Goal: Information Seeking & Learning: Check status

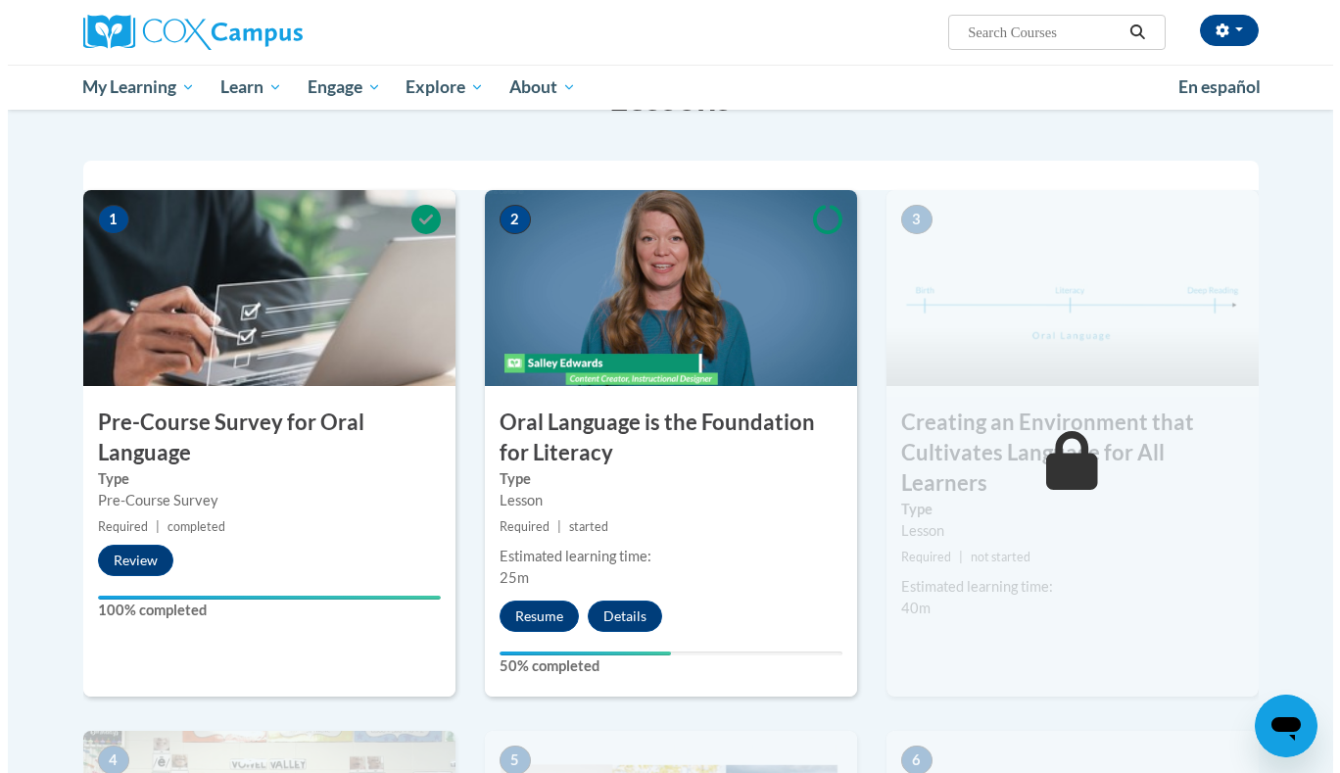
scroll to position [353, 0]
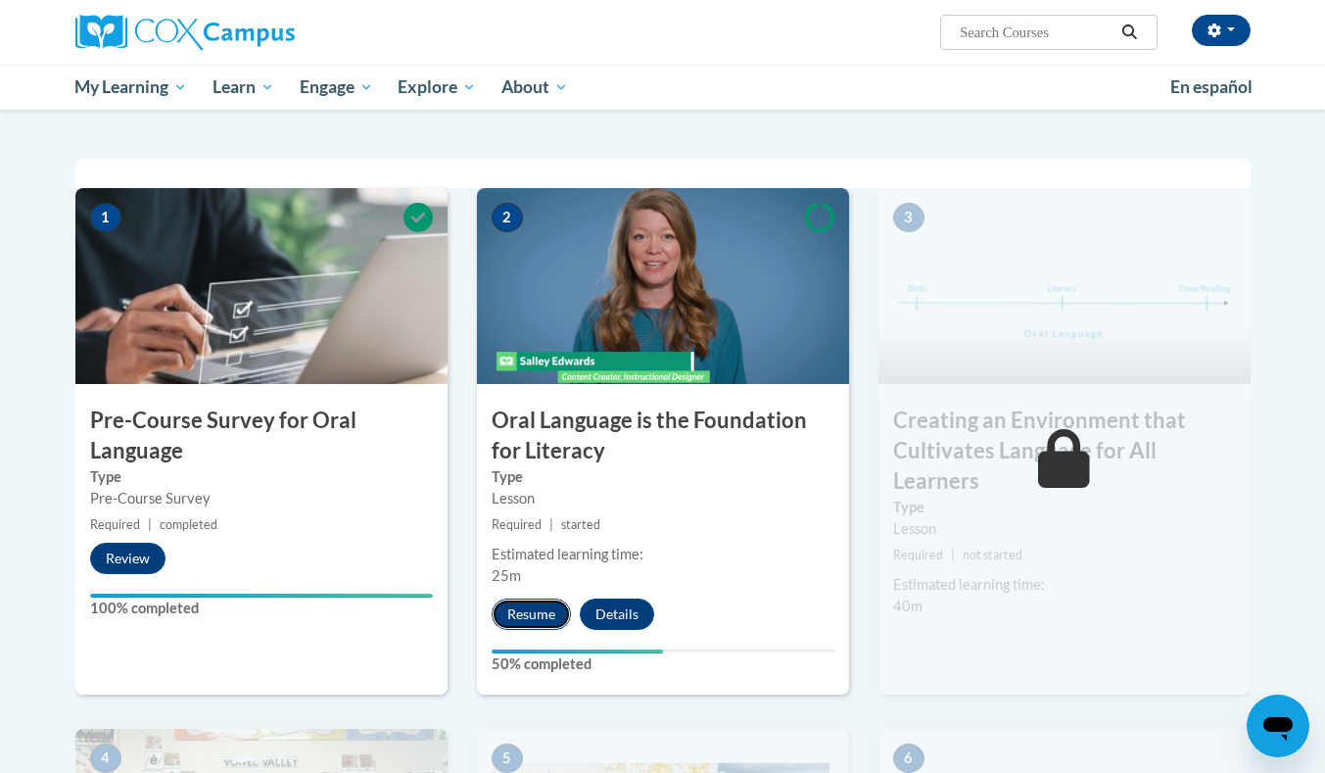
click at [524, 603] on button "Resume" at bounding box center [531, 613] width 79 height 31
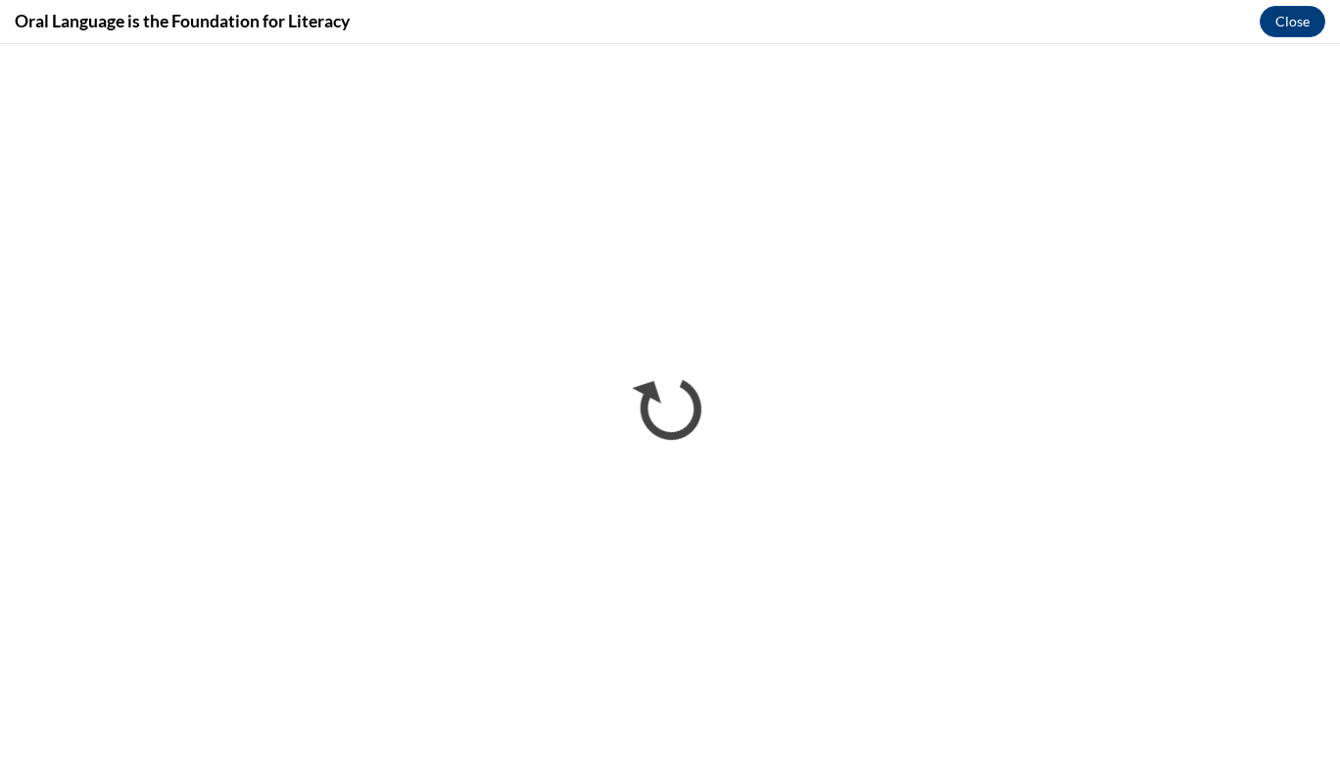
scroll to position [0, 0]
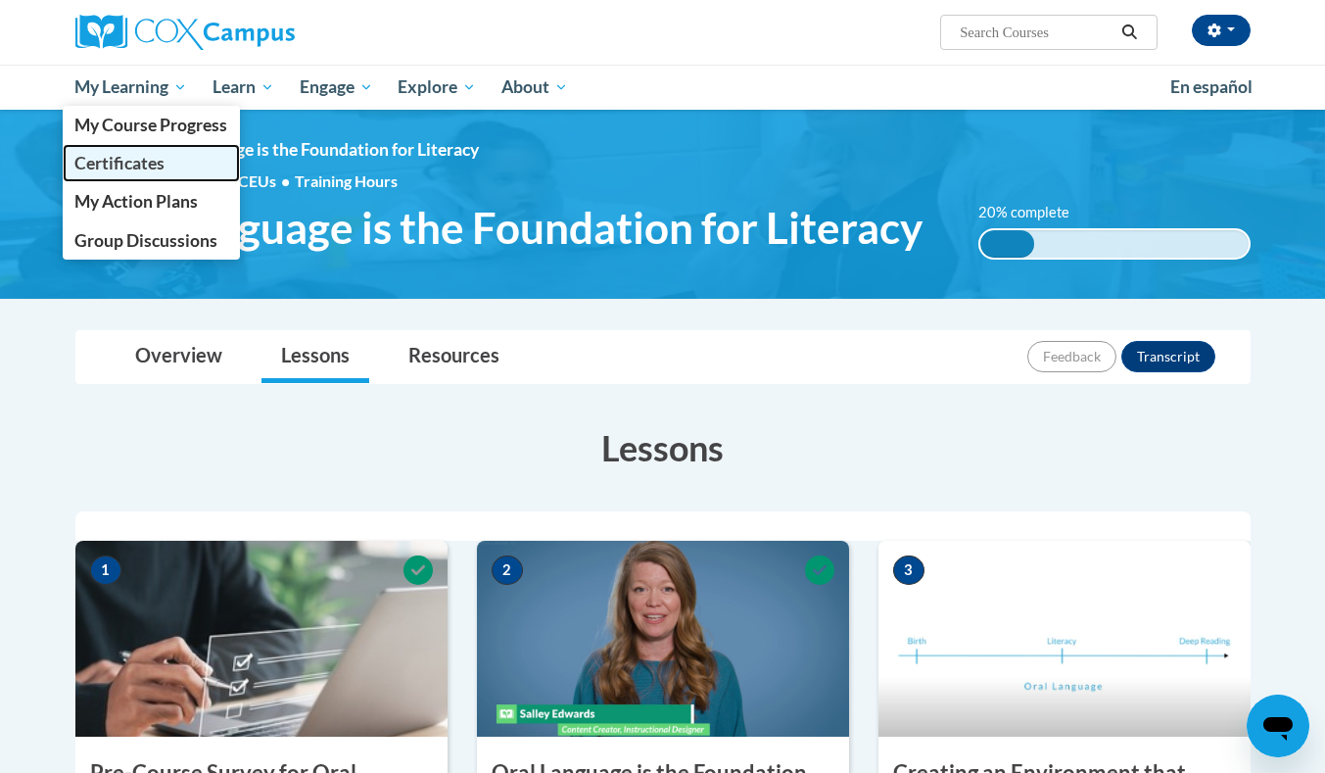
click at [127, 156] on span "Certificates" at bounding box center [119, 163] width 90 height 21
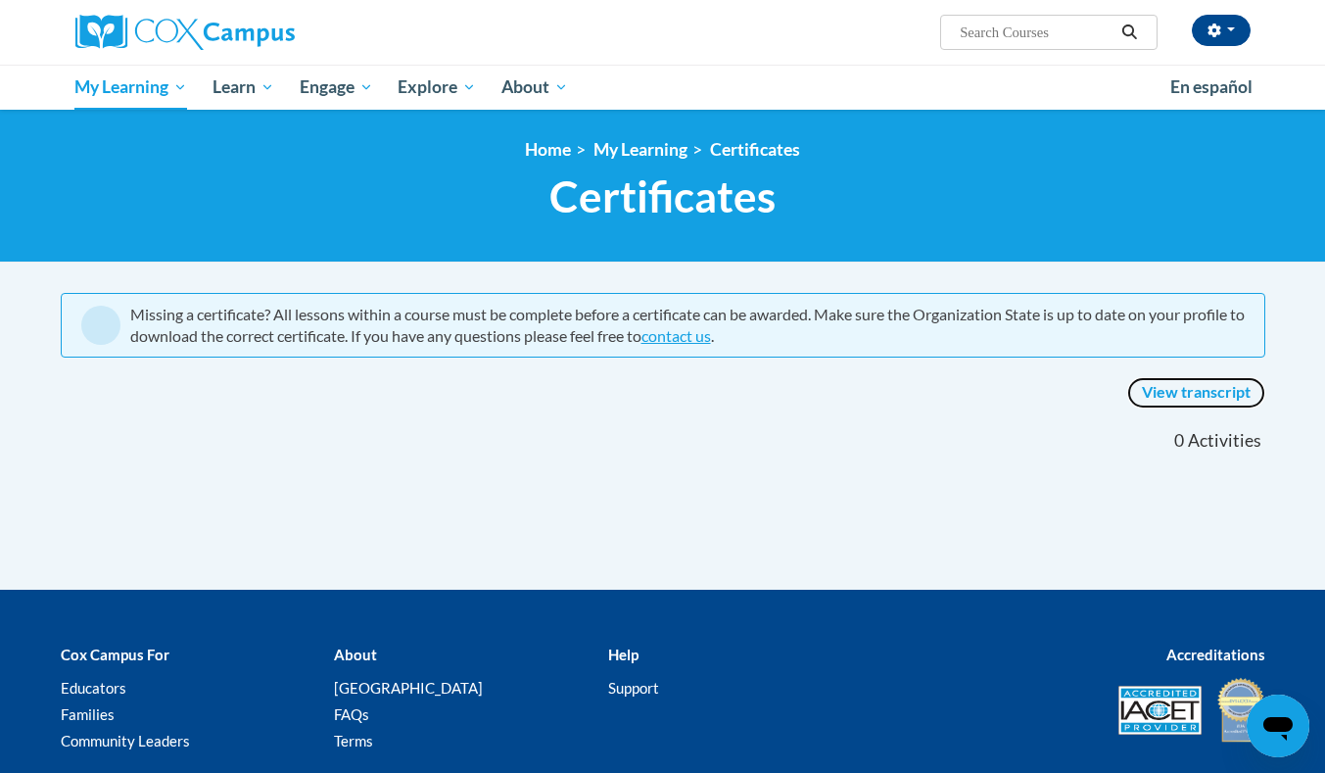
click at [1222, 386] on link "View transcript" at bounding box center [1196, 392] width 138 height 31
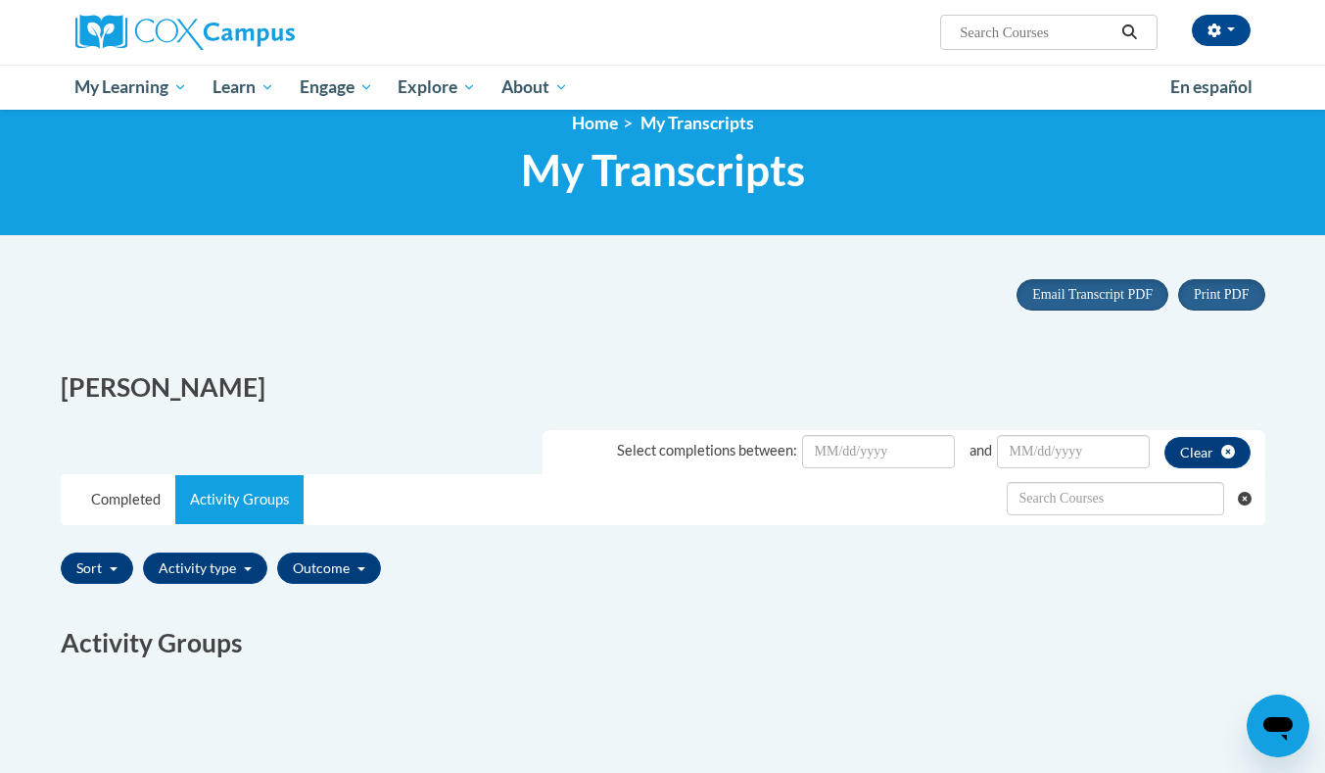
scroll to position [25, 0]
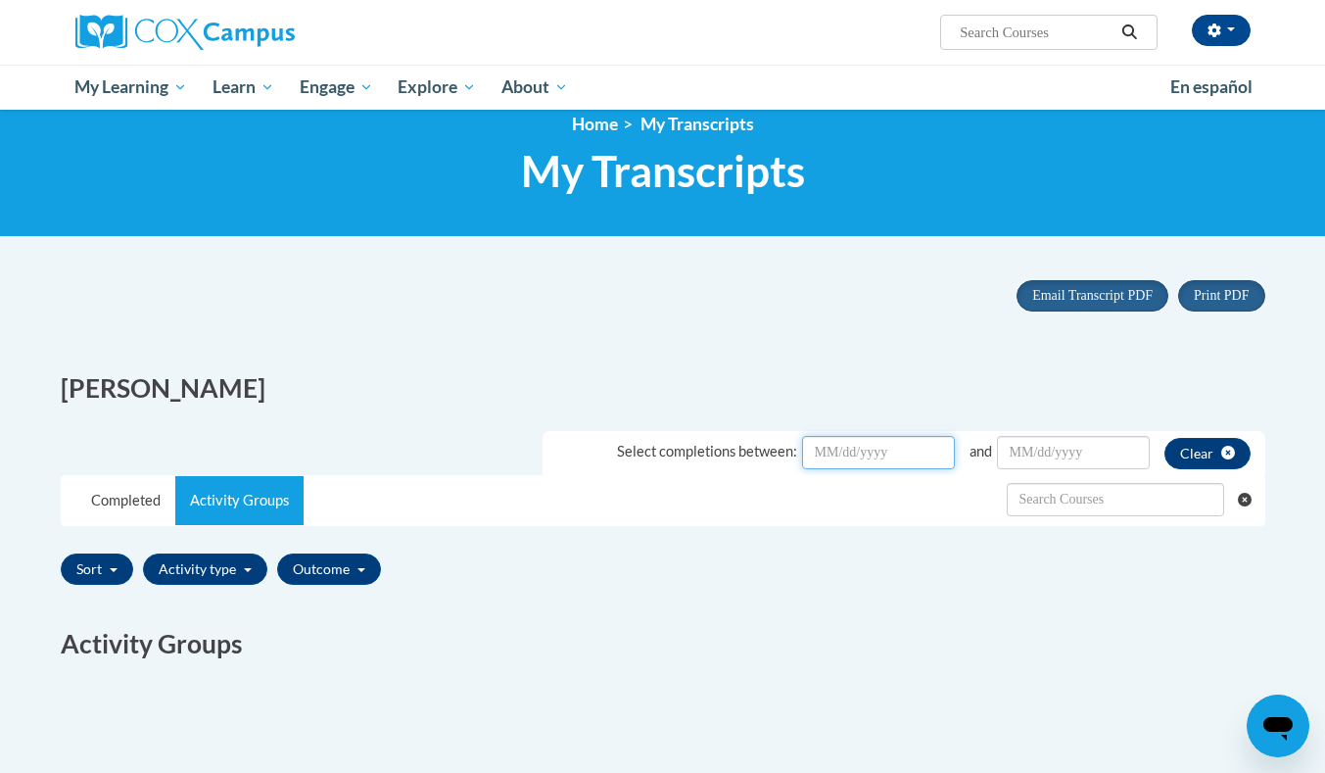
click at [903, 454] on input "Date Input" at bounding box center [878, 452] width 153 height 33
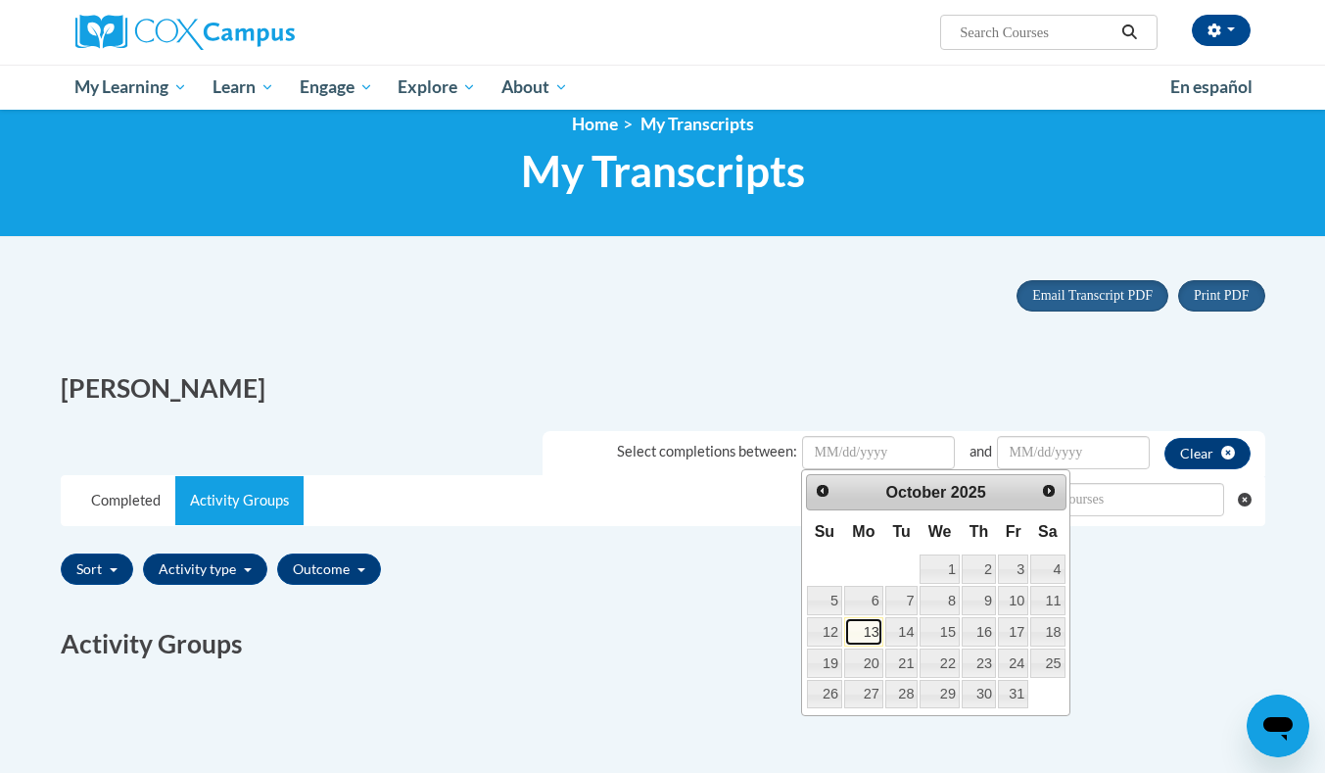
click at [867, 636] on link "13" at bounding box center [863, 631] width 39 height 29
type input "October/13/20252025"
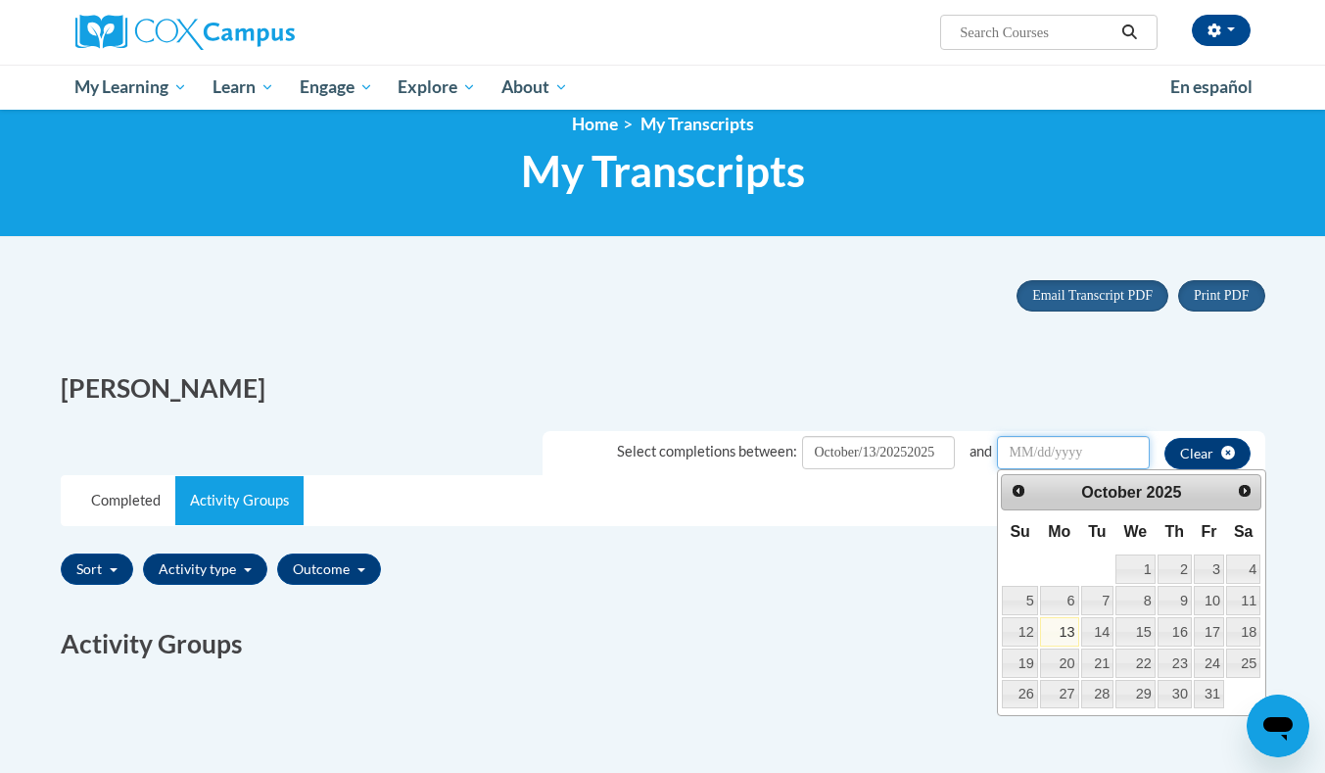
click at [1069, 455] on input "Date Input" at bounding box center [1073, 452] width 153 height 33
click at [1070, 630] on link "13" at bounding box center [1059, 631] width 39 height 29
type input "October/13/20252025"
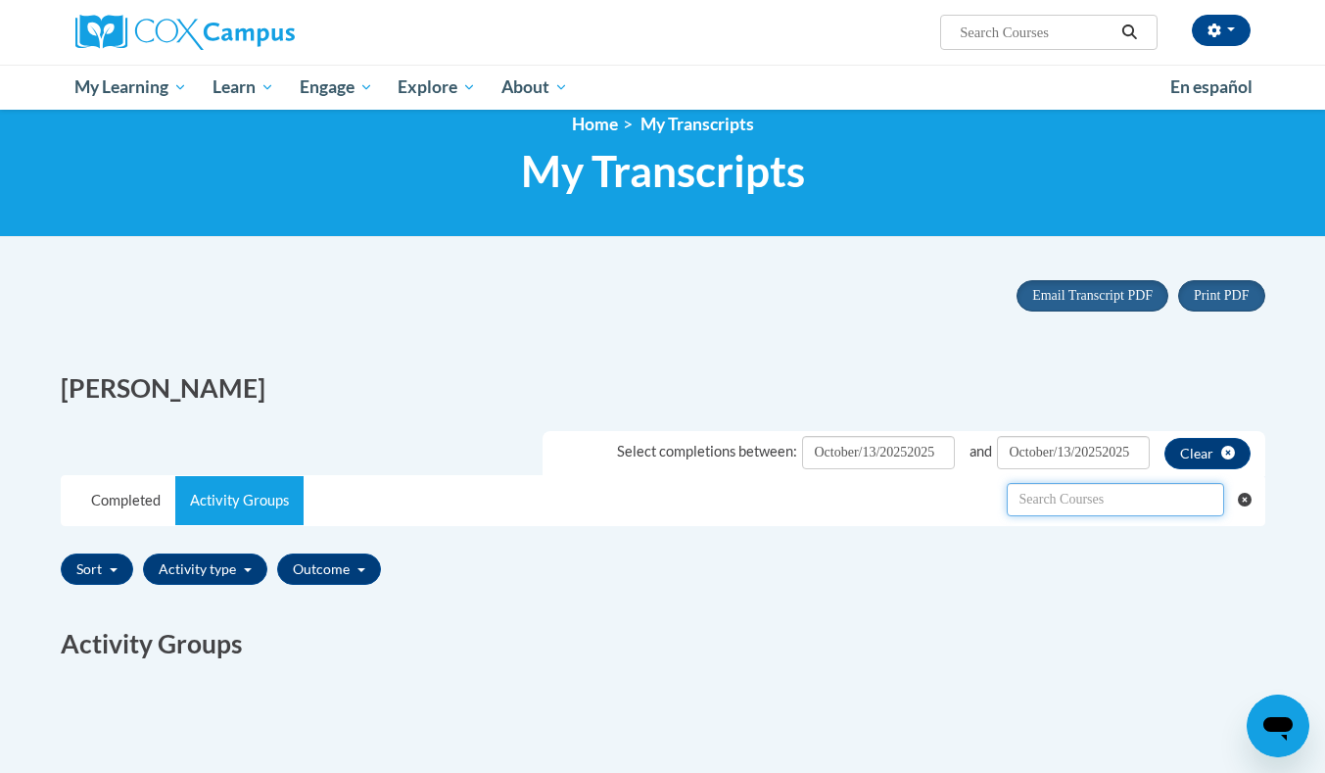
click at [1059, 508] on input "text" at bounding box center [1115, 499] width 217 height 33
click at [115, 512] on link "Completed" at bounding box center [125, 500] width 99 height 49
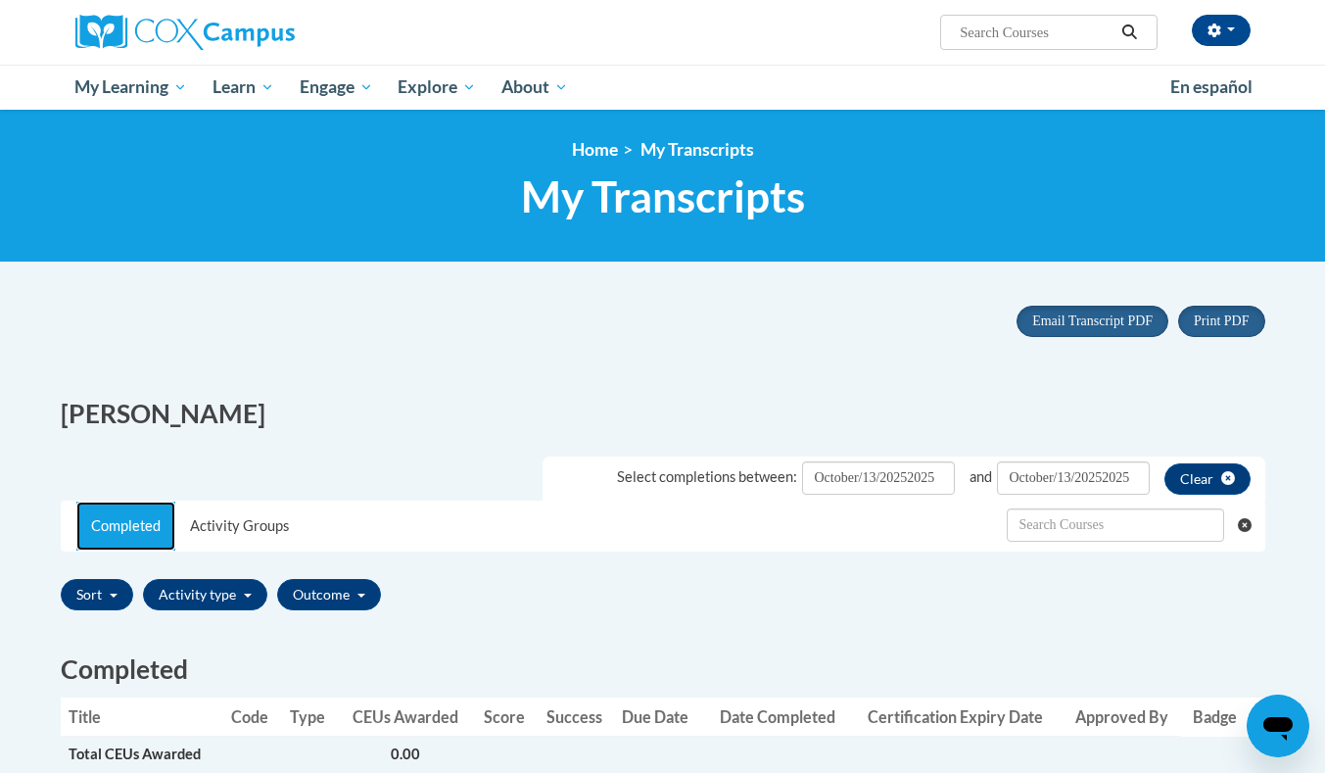
scroll to position [13, 0]
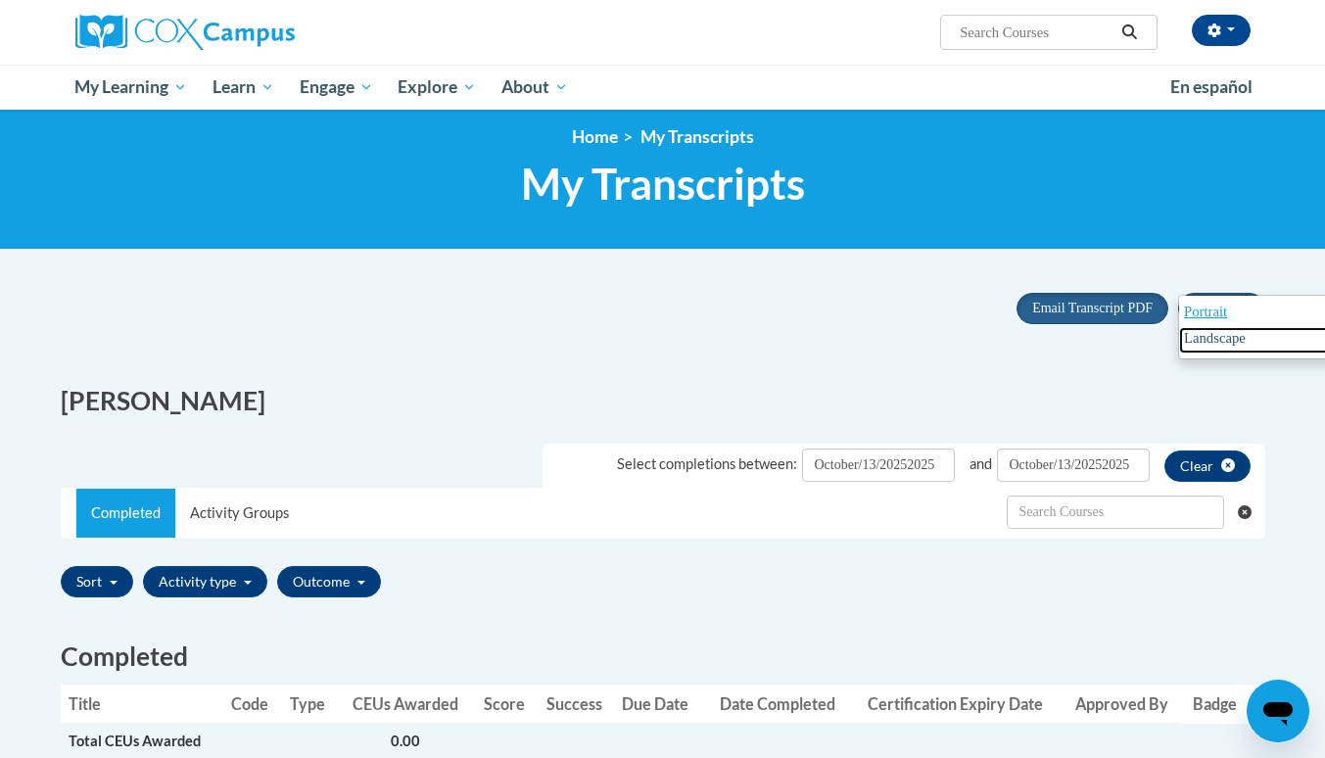
click at [1208, 335] on span "Landscape" at bounding box center [1215, 338] width 62 height 16
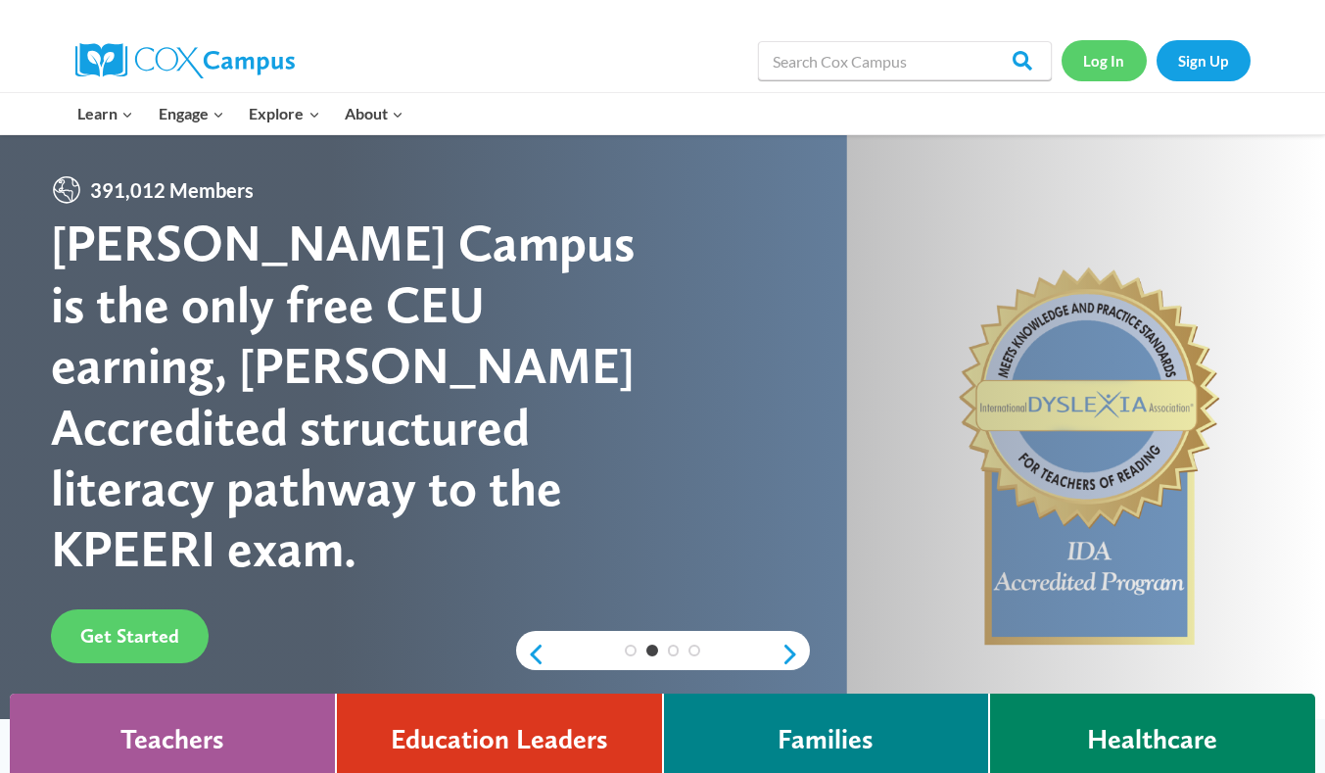
click at [1110, 63] on link "Log In" at bounding box center [1104, 60] width 85 height 40
click at [1221, 58] on link "Sign Up" at bounding box center [1204, 60] width 94 height 40
click at [1104, 62] on link "Log In" at bounding box center [1104, 60] width 85 height 40
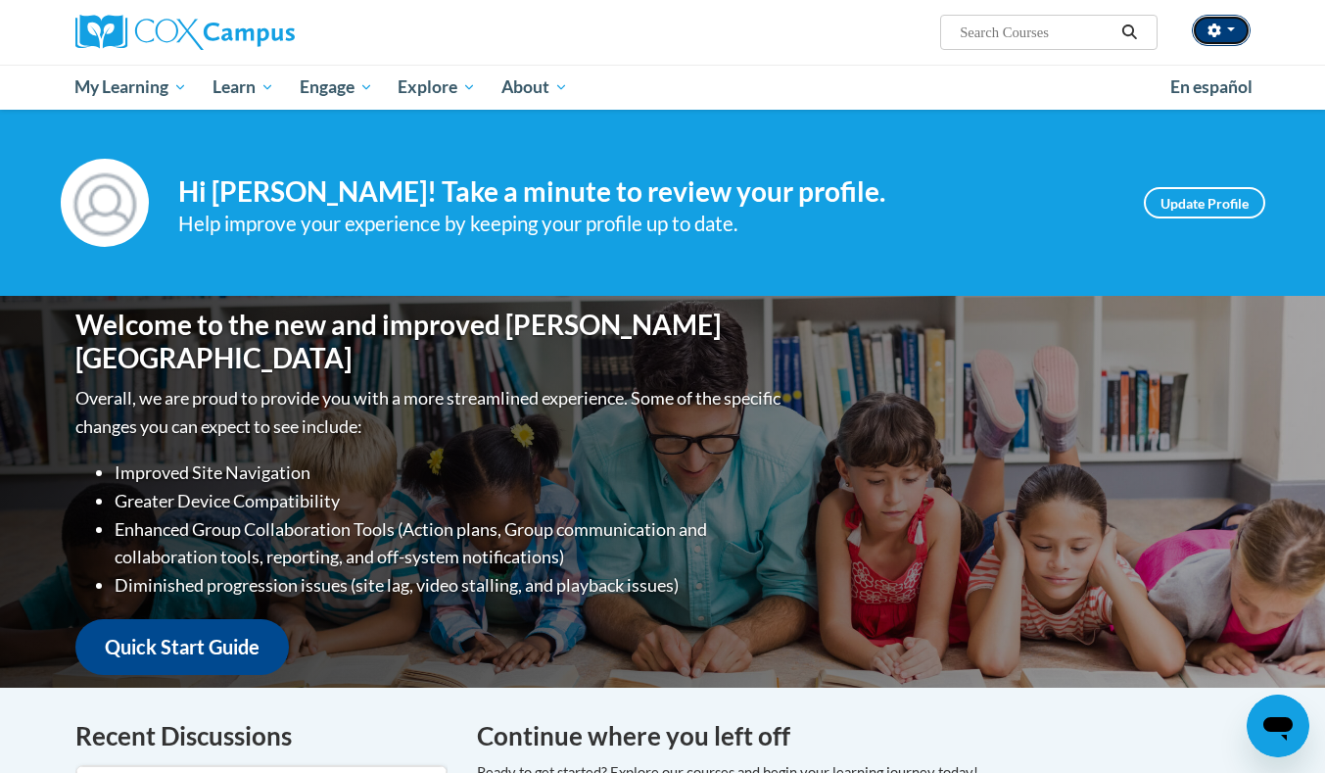
click at [1230, 28] on span "button" at bounding box center [1231, 29] width 8 height 4
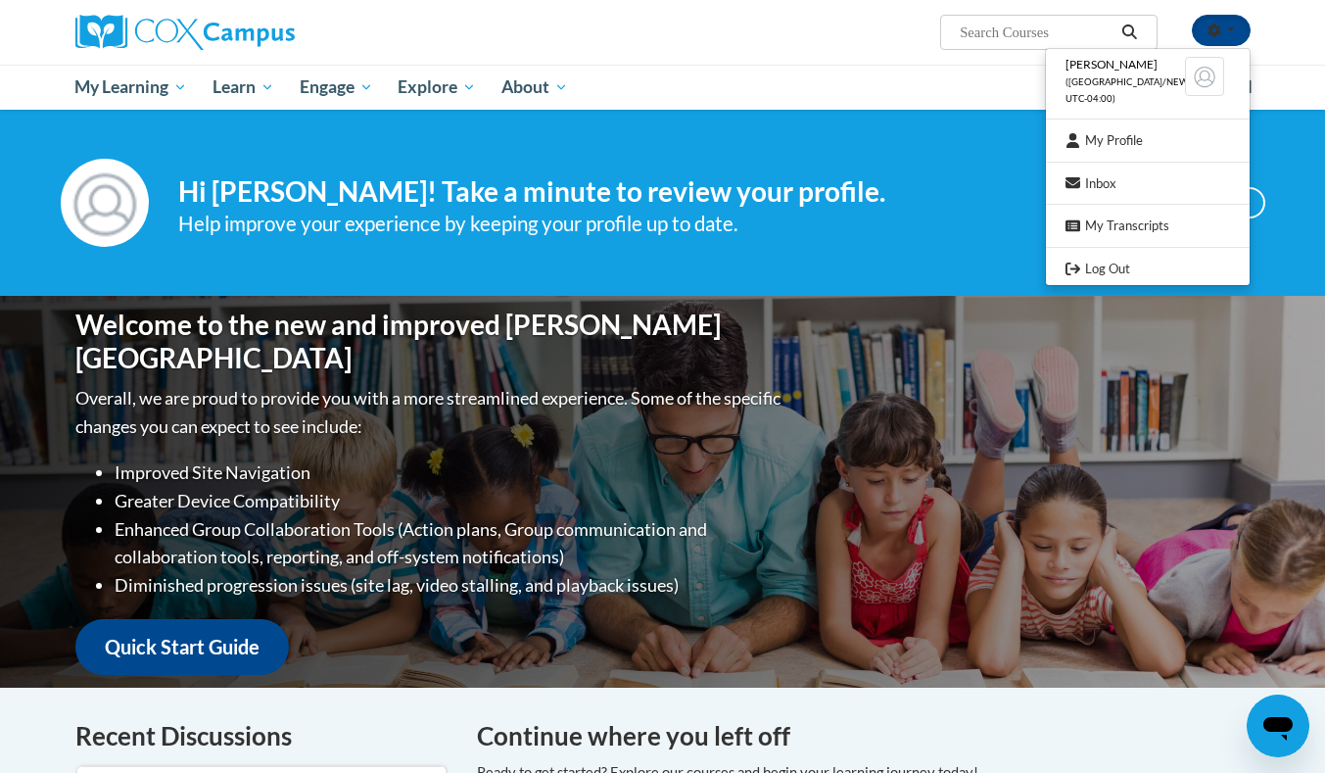
click at [1125, 67] on span "Vickie Nash" at bounding box center [1112, 64] width 92 height 15
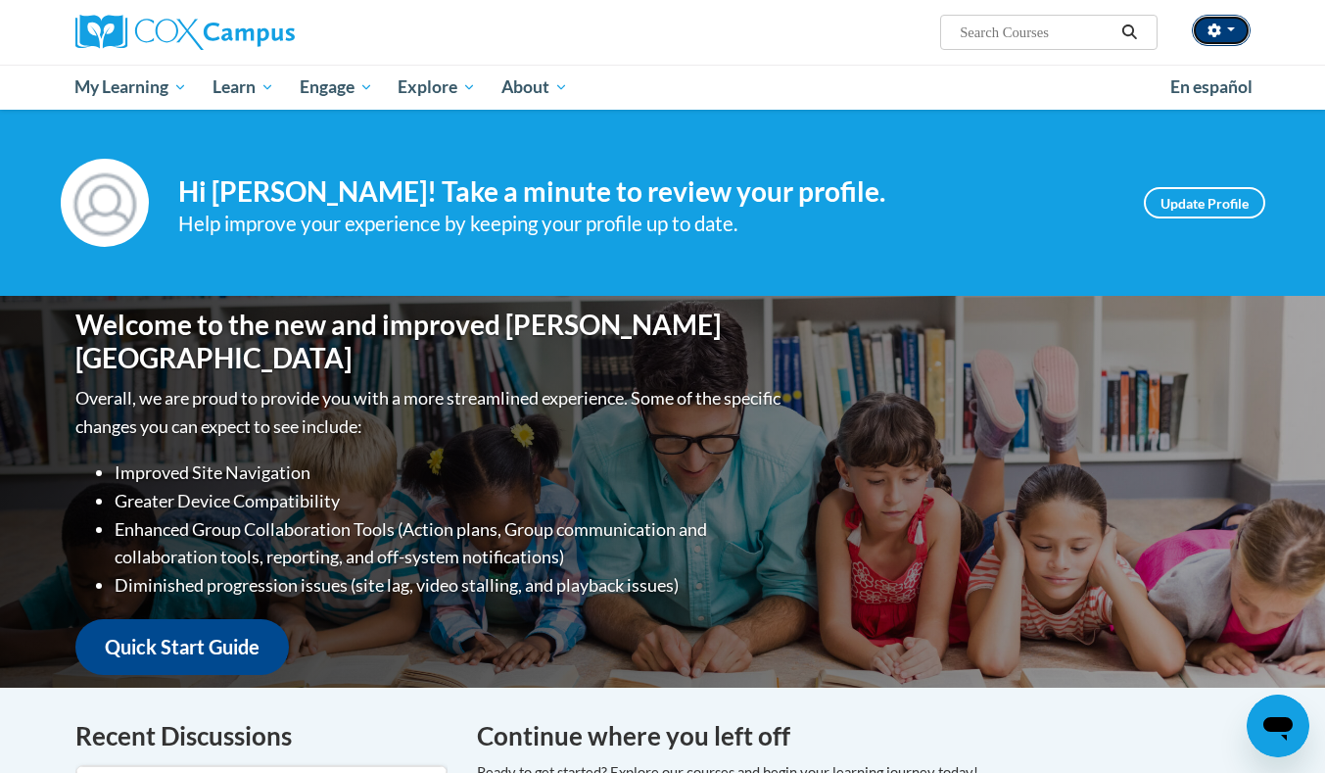
click at [1239, 28] on button "button" at bounding box center [1221, 30] width 59 height 31
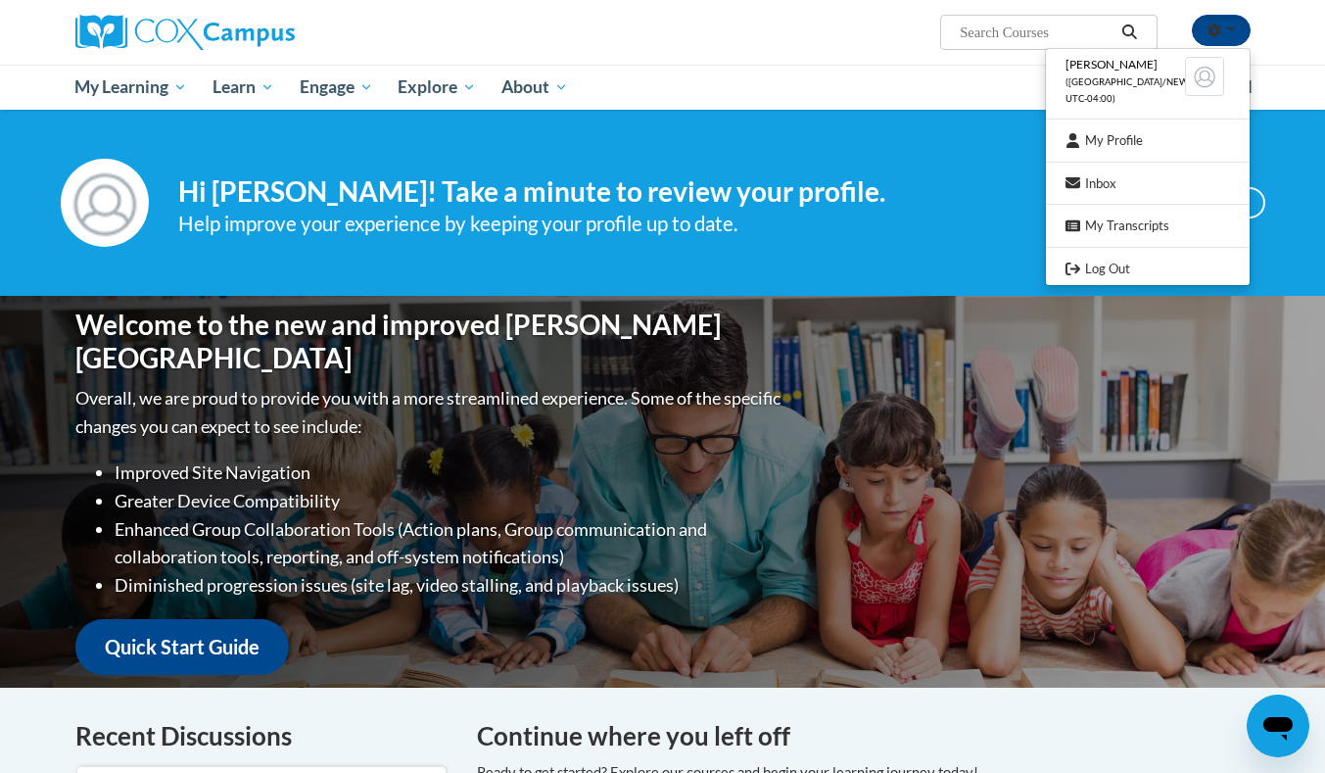
click at [1202, 77] on img at bounding box center [1204, 76] width 39 height 39
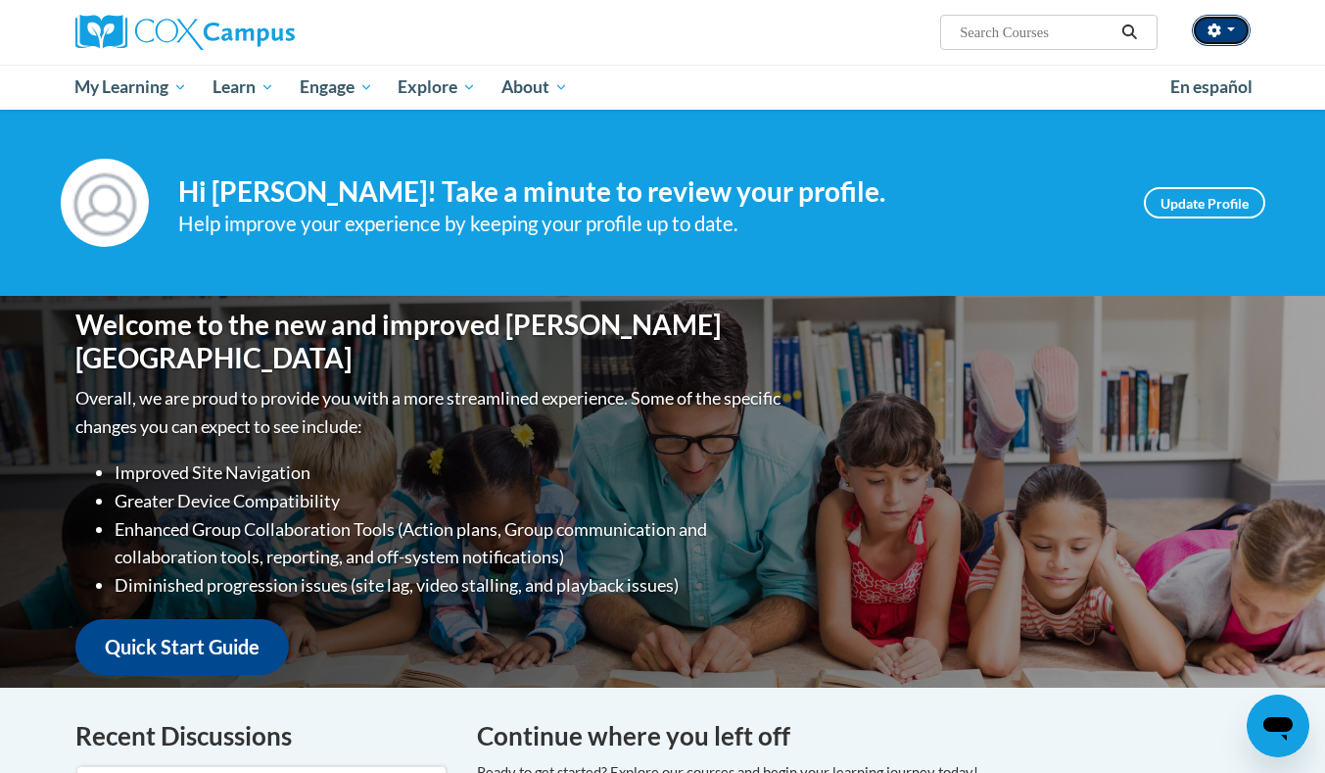
click at [1233, 28] on span "button" at bounding box center [1231, 29] width 8 height 4
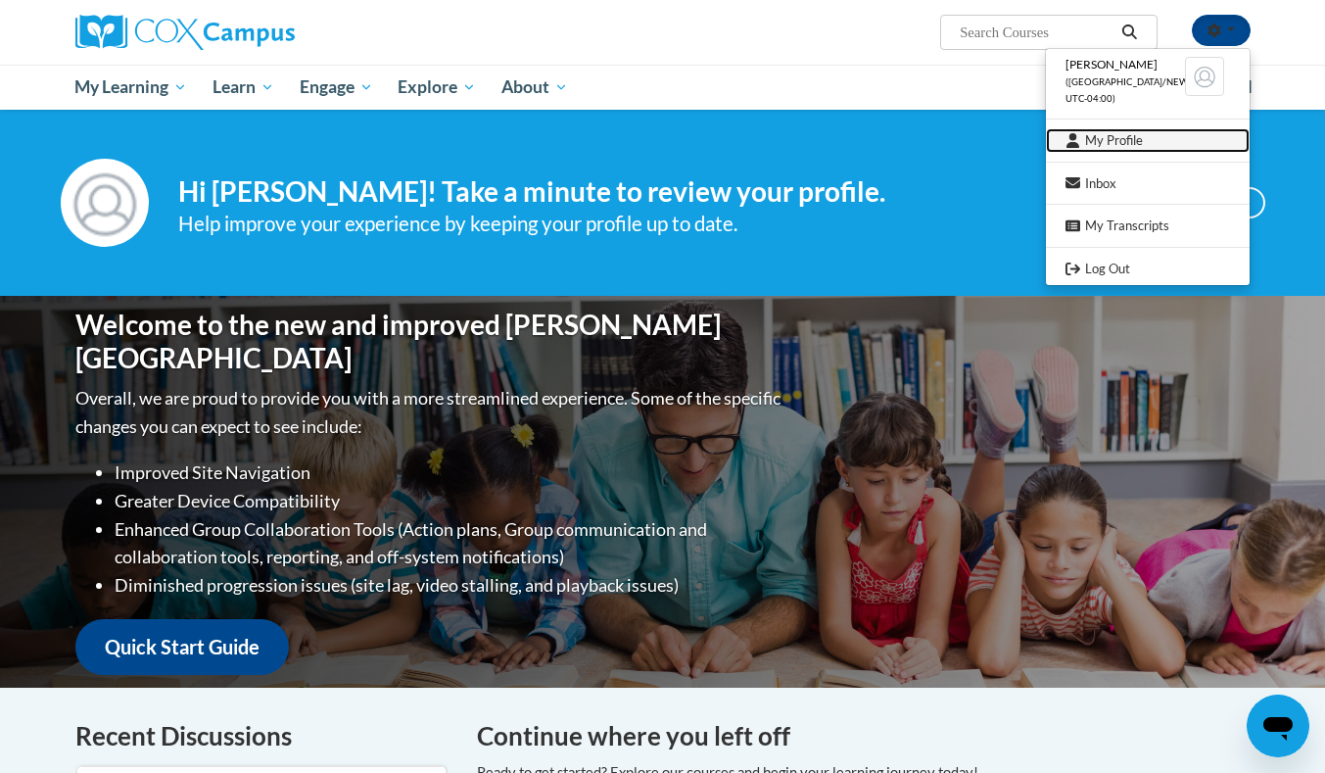
click at [1125, 138] on link "My Profile" at bounding box center [1148, 140] width 204 height 24
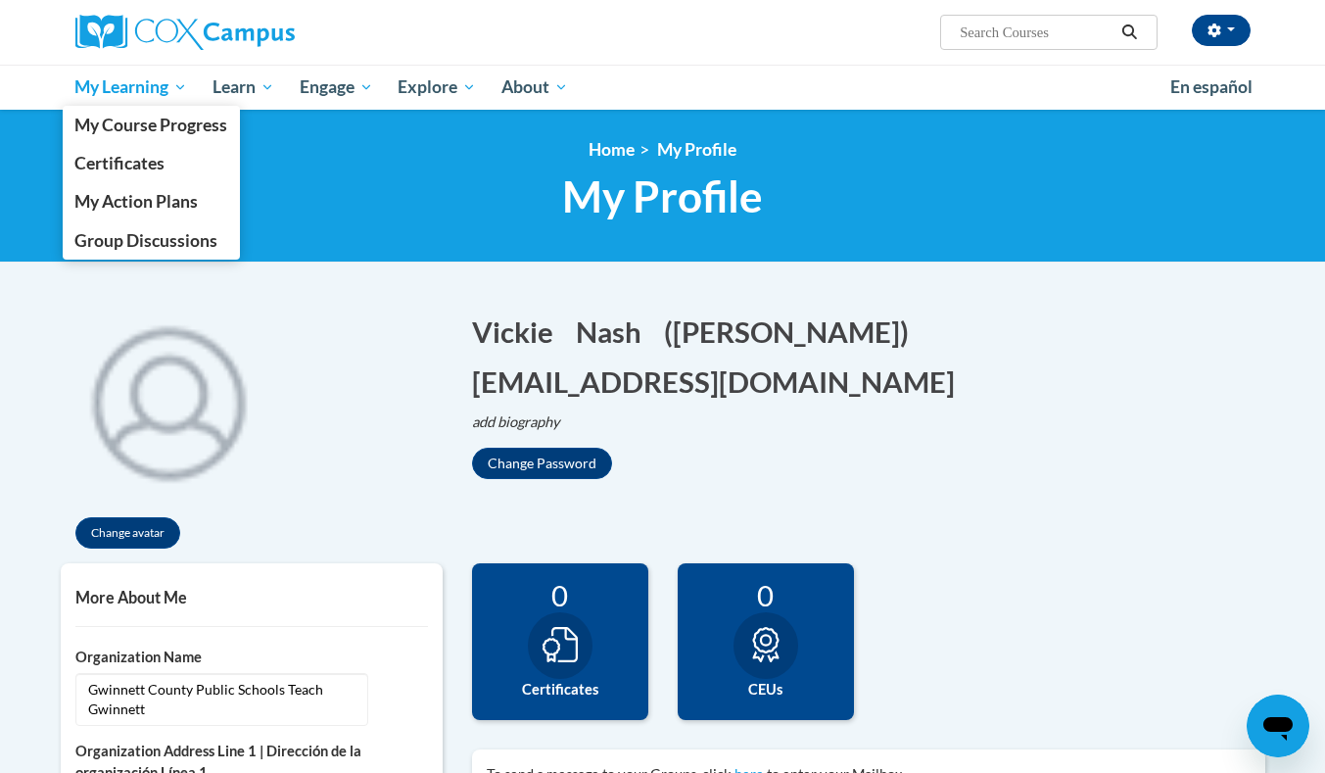
click at [132, 87] on span "My Learning" at bounding box center [130, 87] width 113 height 24
click at [174, 119] on span "My Course Progress" at bounding box center [150, 125] width 153 height 21
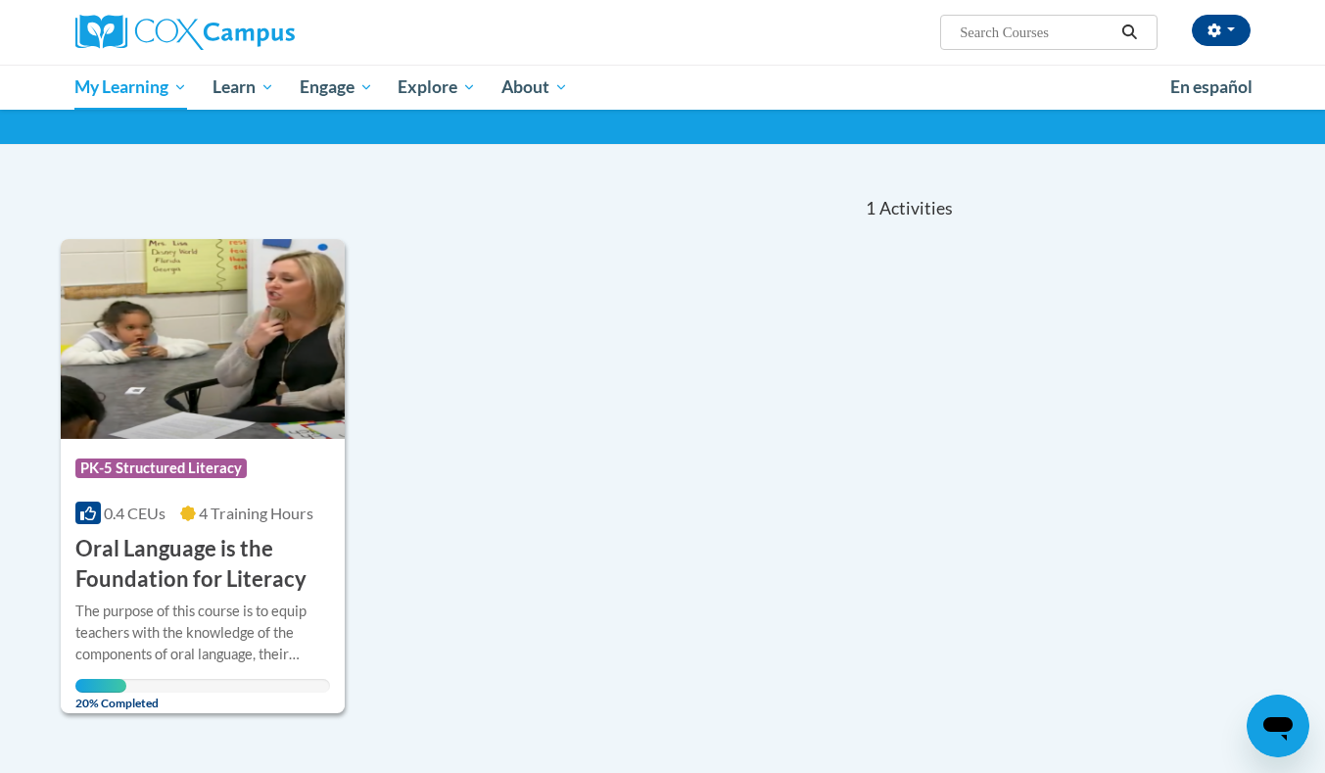
scroll to position [114, 0]
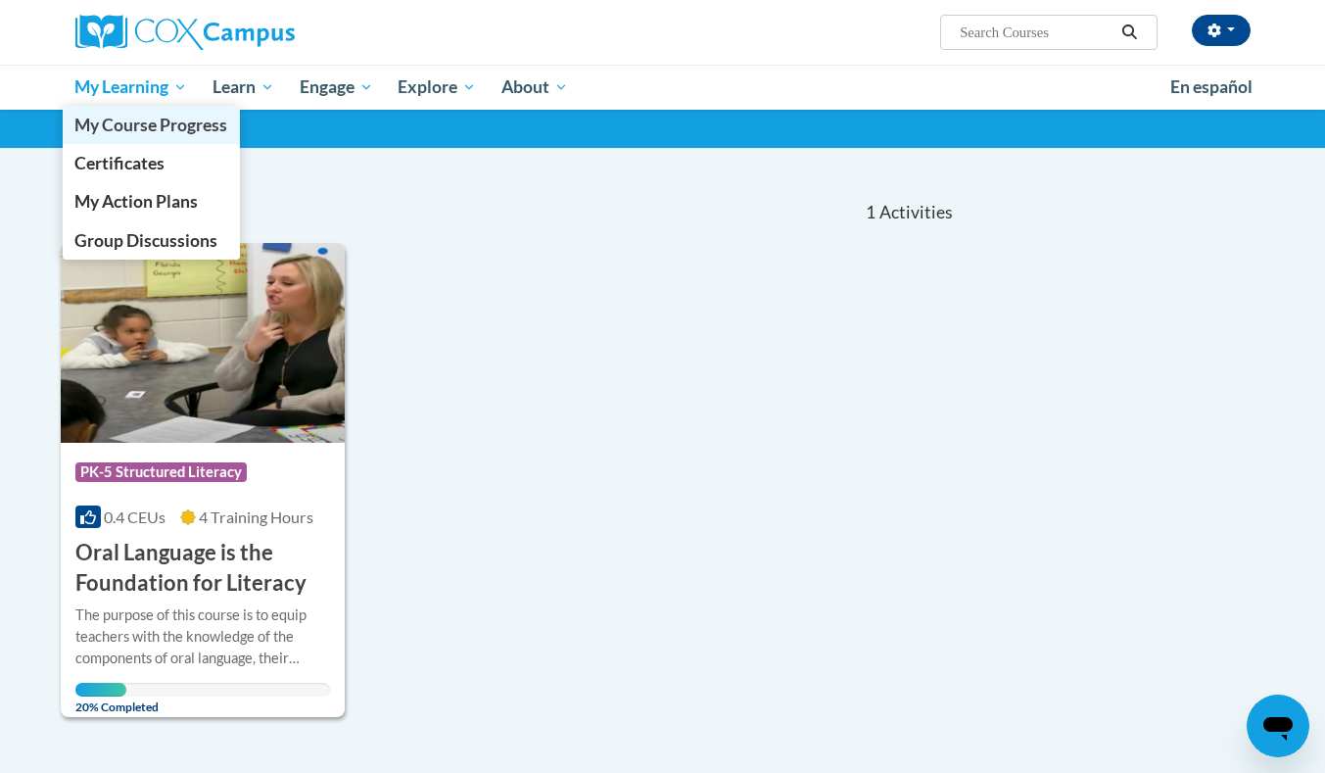
click at [157, 122] on span "My Course Progress" at bounding box center [150, 125] width 153 height 21
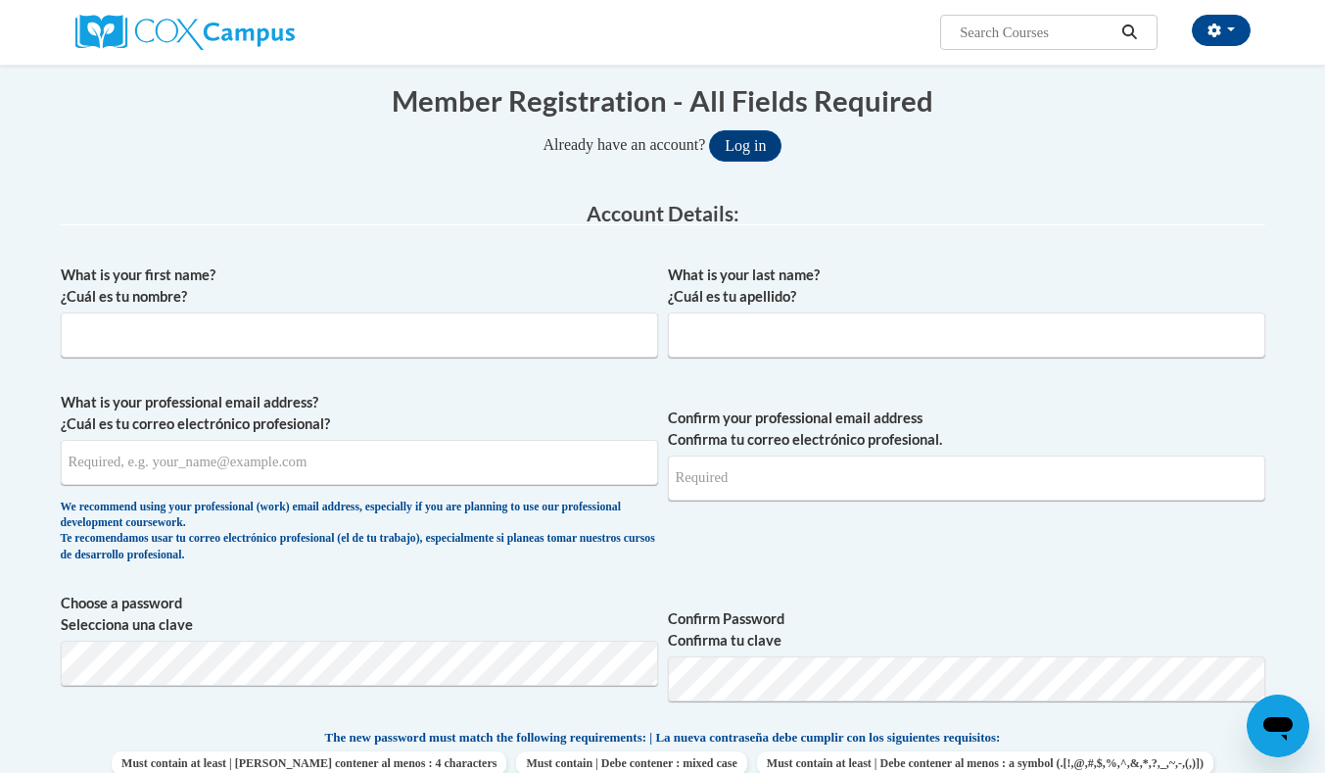
scroll to position [193, 0]
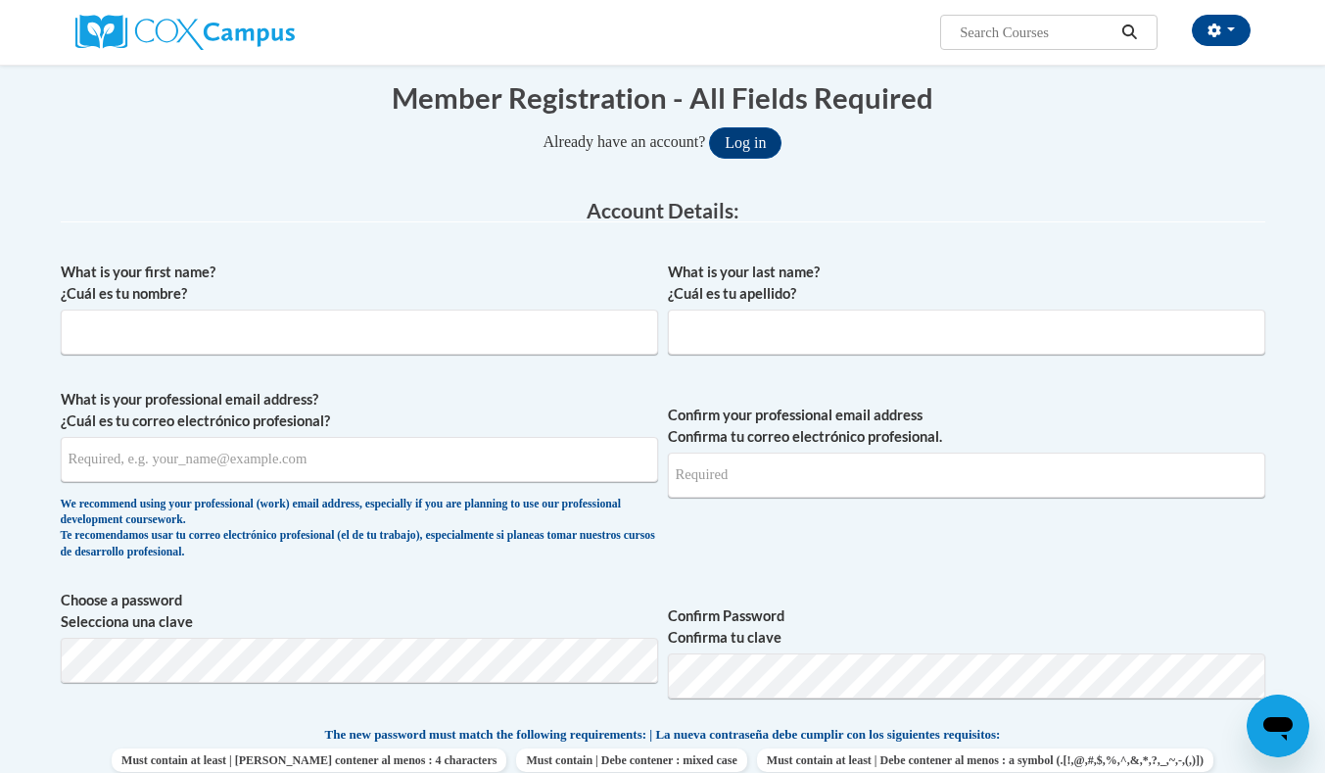
click at [1239, 211] on legend "Account Details:" at bounding box center [663, 211] width 1205 height 23
click at [260, 323] on input "What is your first name? ¿Cuál es tu nombre?" at bounding box center [360, 332] width 598 height 45
type input "Vickie"
click at [750, 317] on input "What is your last name? ¿Cuál es tu apellido?" at bounding box center [967, 332] width 598 height 45
type input "Nash"
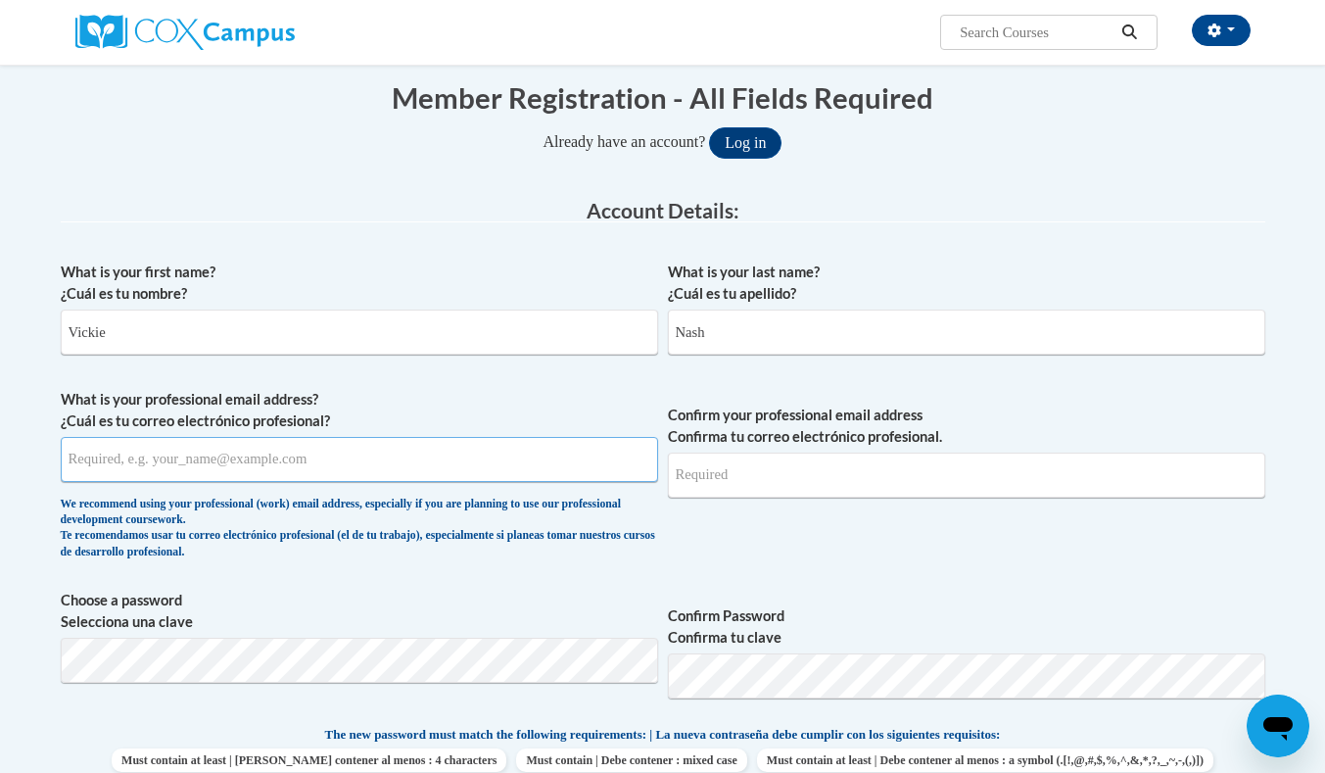
click at [381, 459] on input "What is your professional email address? ¿Cuál es tu correo electrónico profesi…" at bounding box center [360, 459] width 598 height 45
type input "vickie.nash@gcpsk12.org"
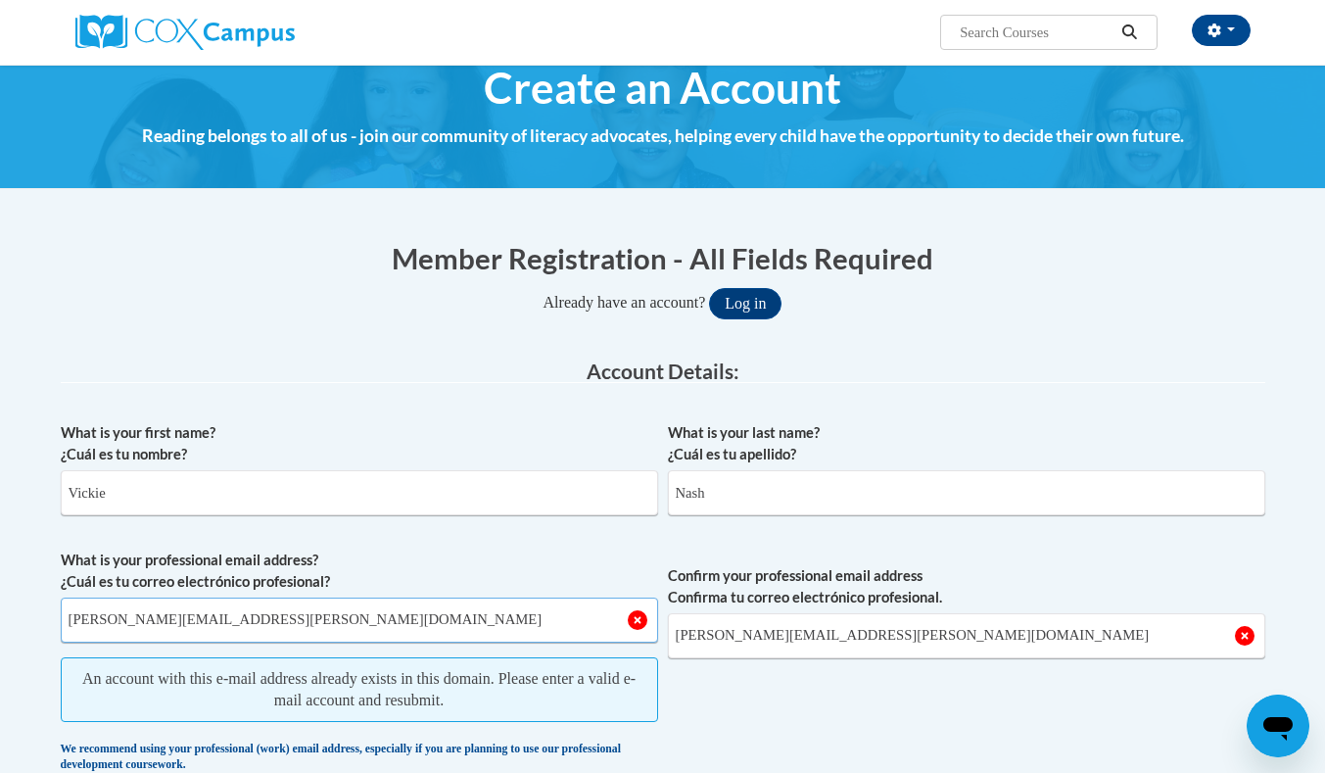
scroll to position [21, 0]
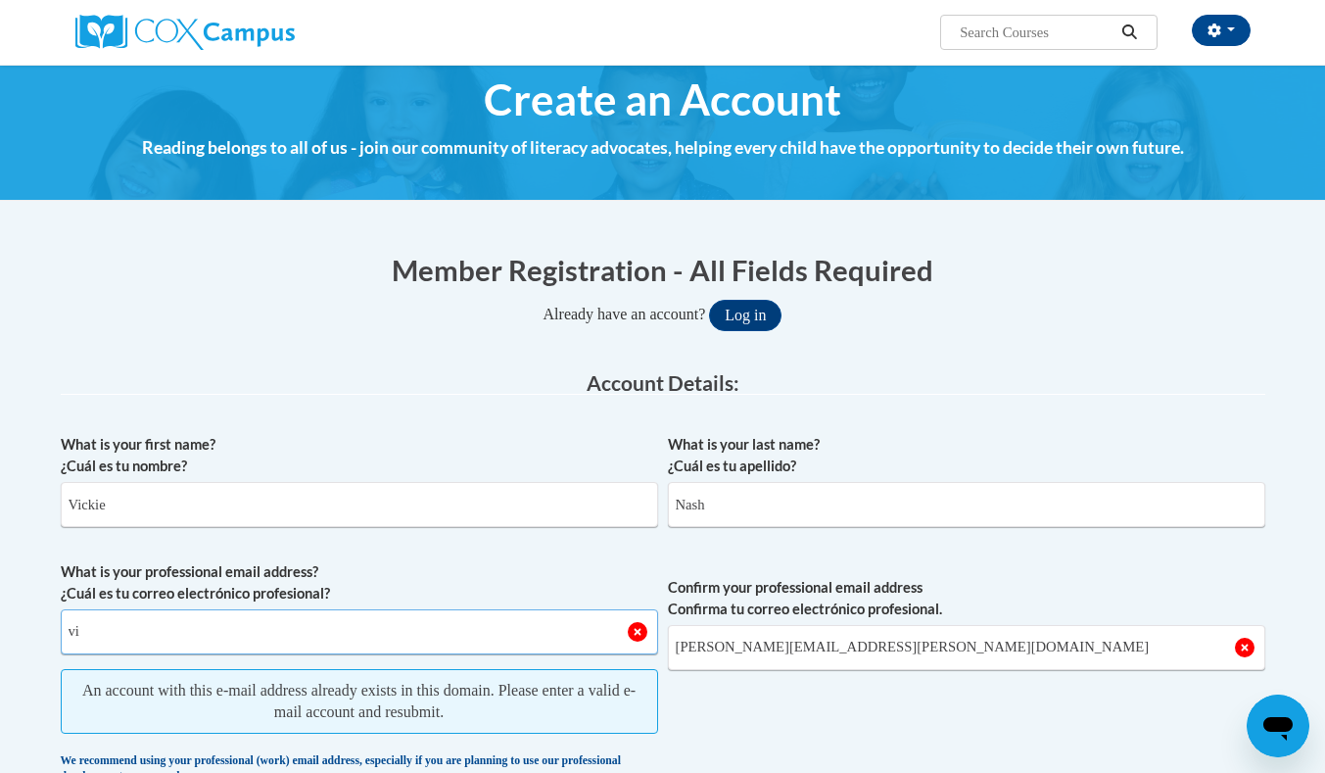
type input "v"
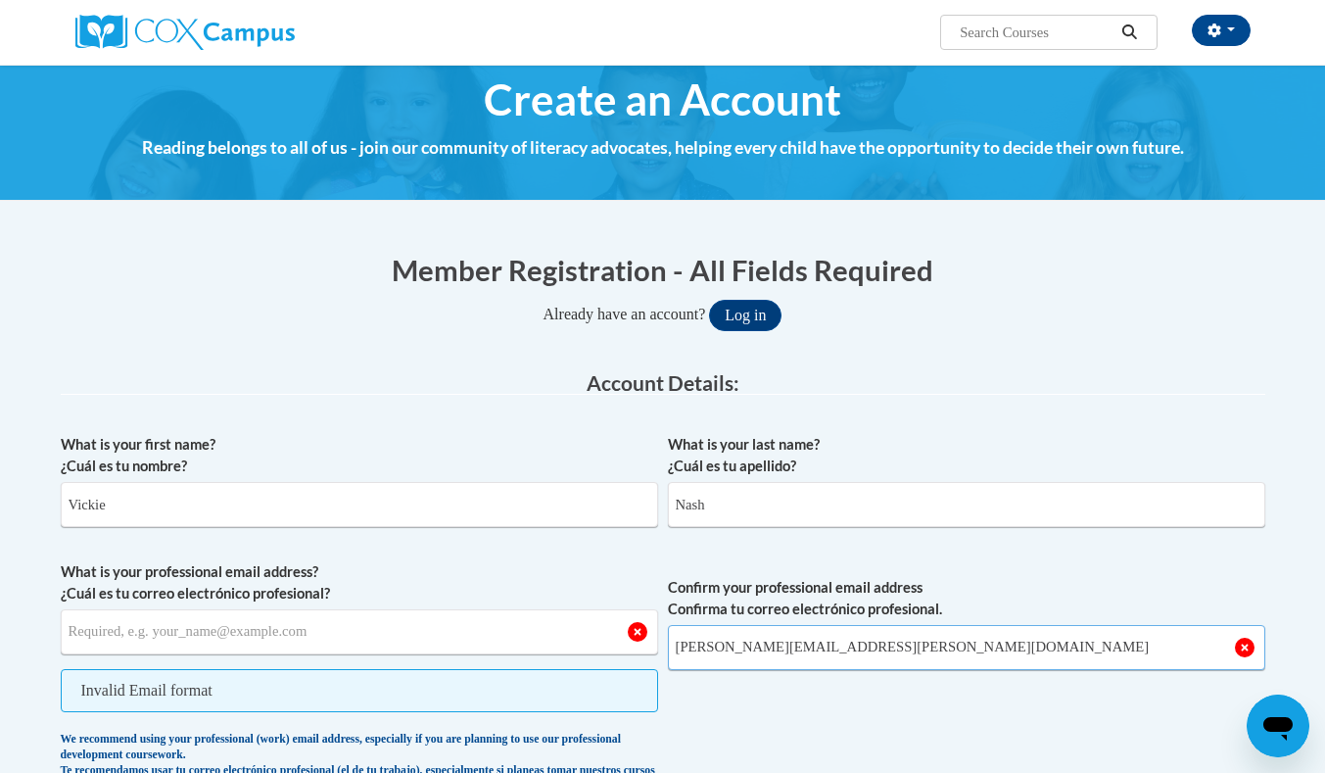
click at [911, 653] on input "vickie.nash@gcpsk12.org" at bounding box center [967, 647] width 598 height 45
type input "v"
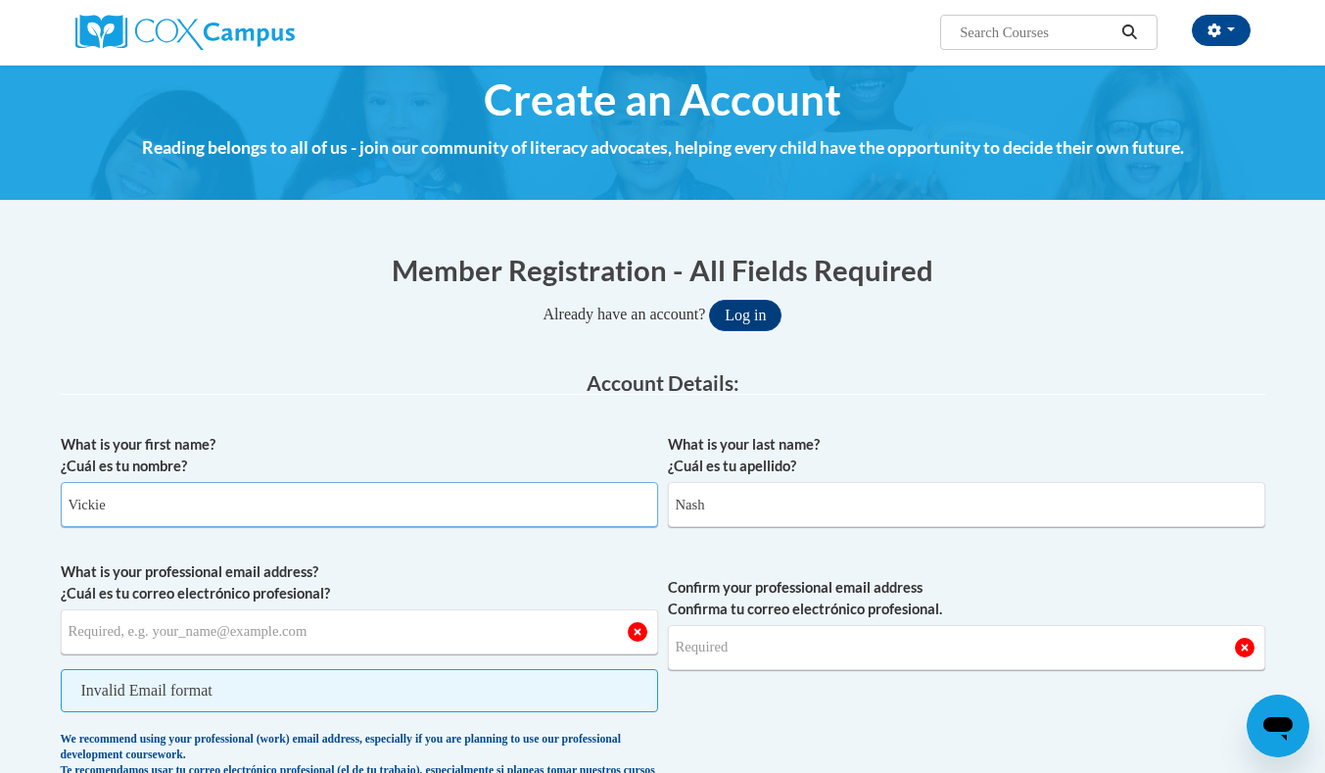
click at [620, 493] on input "Vickie" at bounding box center [360, 504] width 598 height 45
type input "V"
click at [793, 500] on input "Nash" at bounding box center [967, 504] width 598 height 45
type input "N"
click at [1005, 443] on label "What is your last name? ¿Cuál es tu apellido?" at bounding box center [967, 455] width 598 height 43
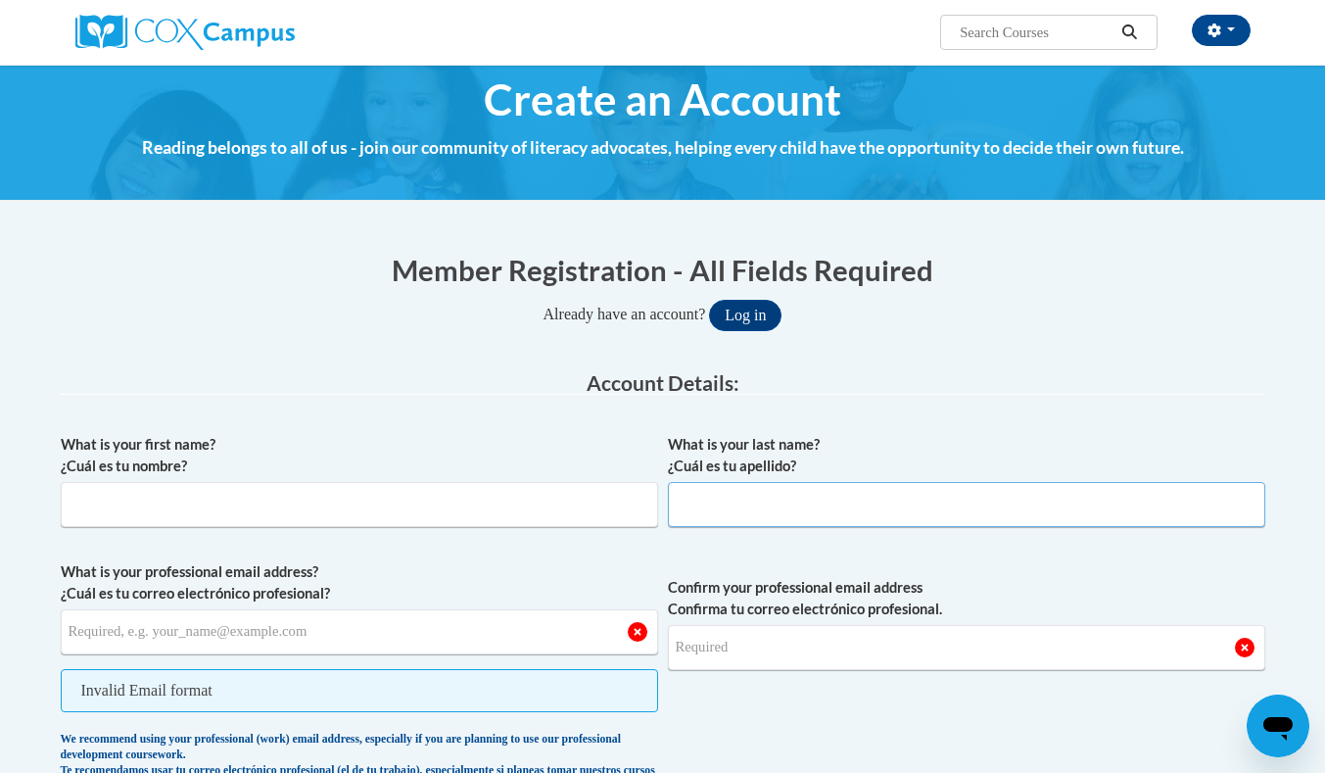
click at [1005, 482] on input "What is your last name? ¿Cuál es tu apellido?" at bounding box center [967, 504] width 598 height 45
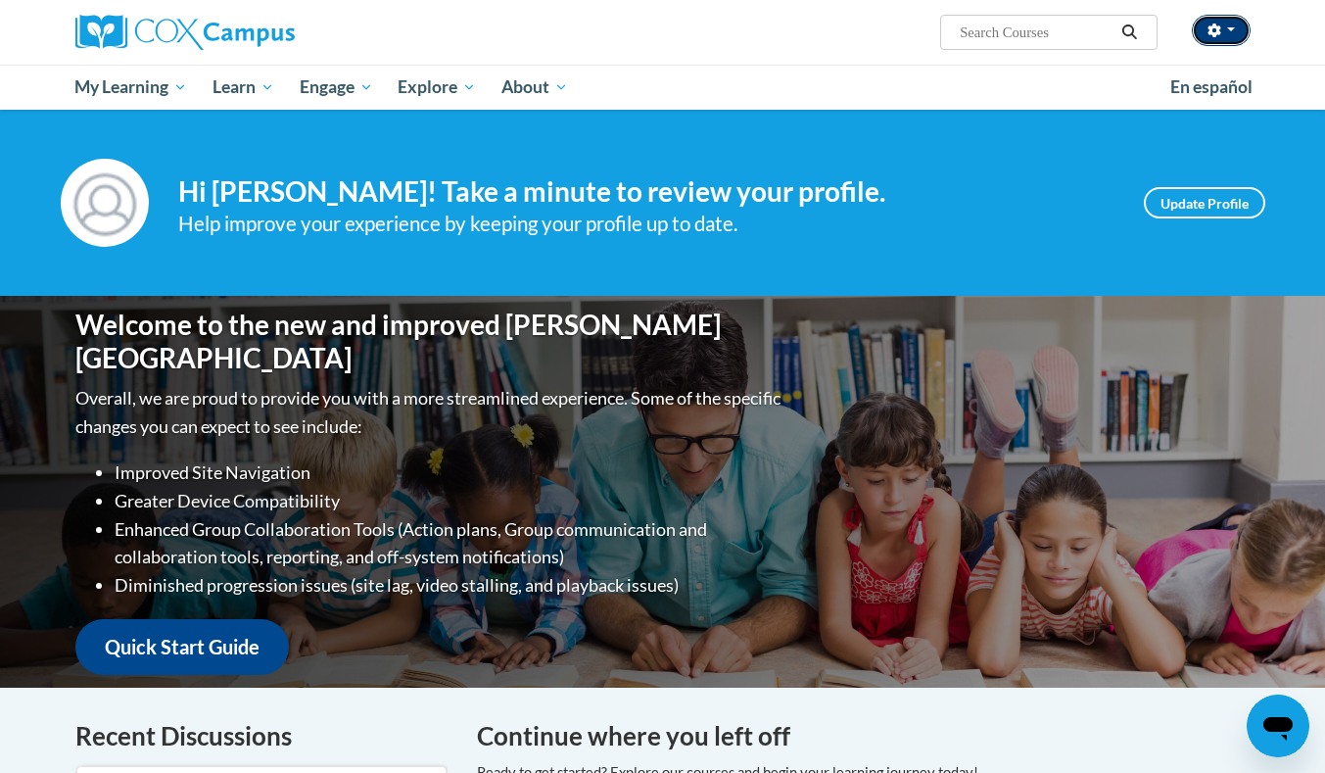
click at [1221, 33] on button "button" at bounding box center [1221, 30] width 59 height 31
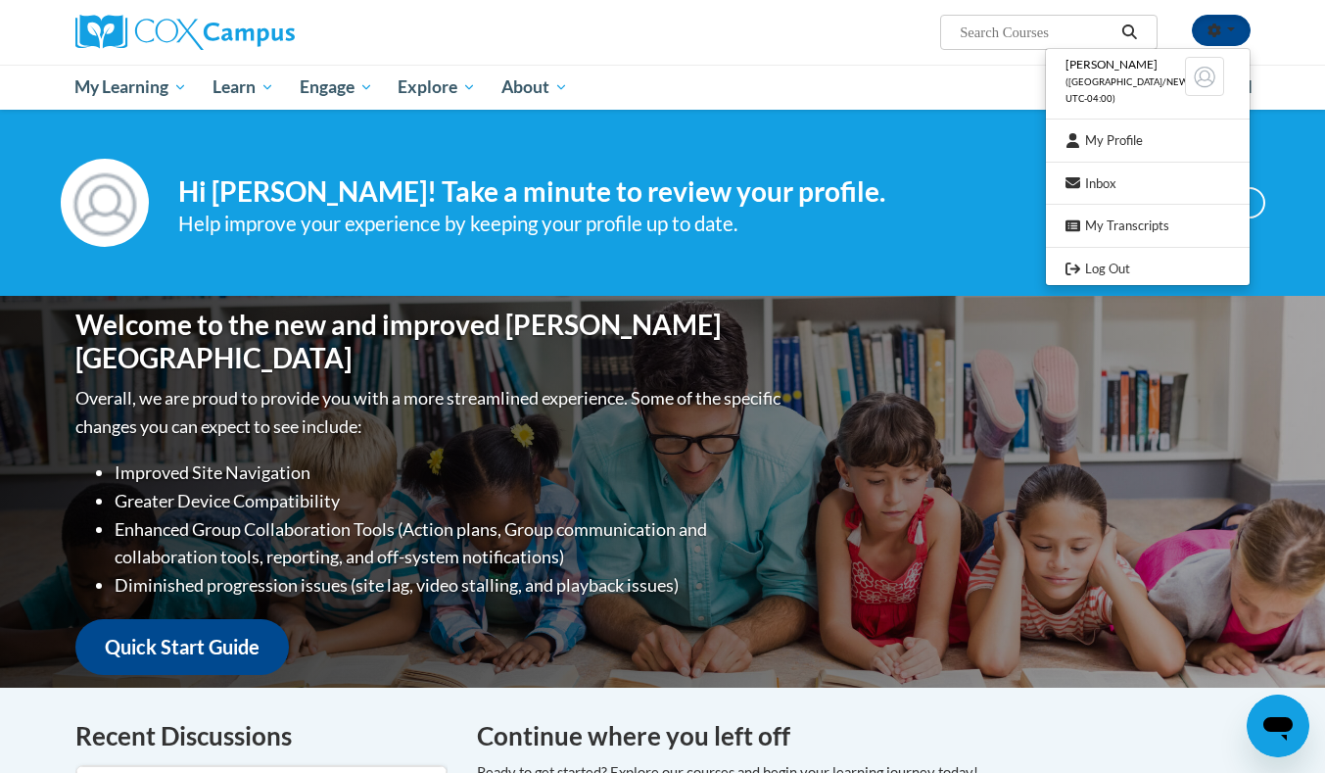
click at [972, 82] on ul "My Learning My Learning My Course Progress Certificates My Action Plans Group D…" at bounding box center [610, 87] width 1095 height 45
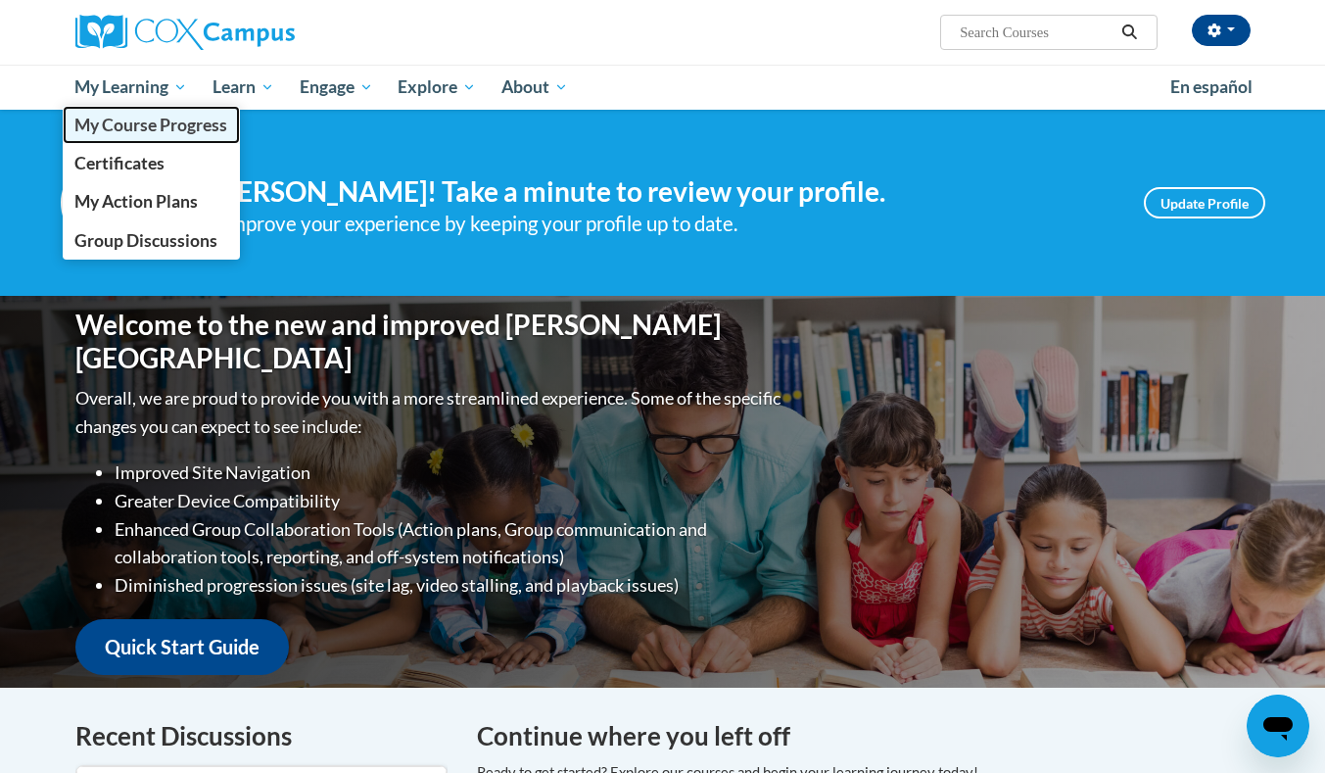
click at [154, 120] on span "My Course Progress" at bounding box center [150, 125] width 153 height 21
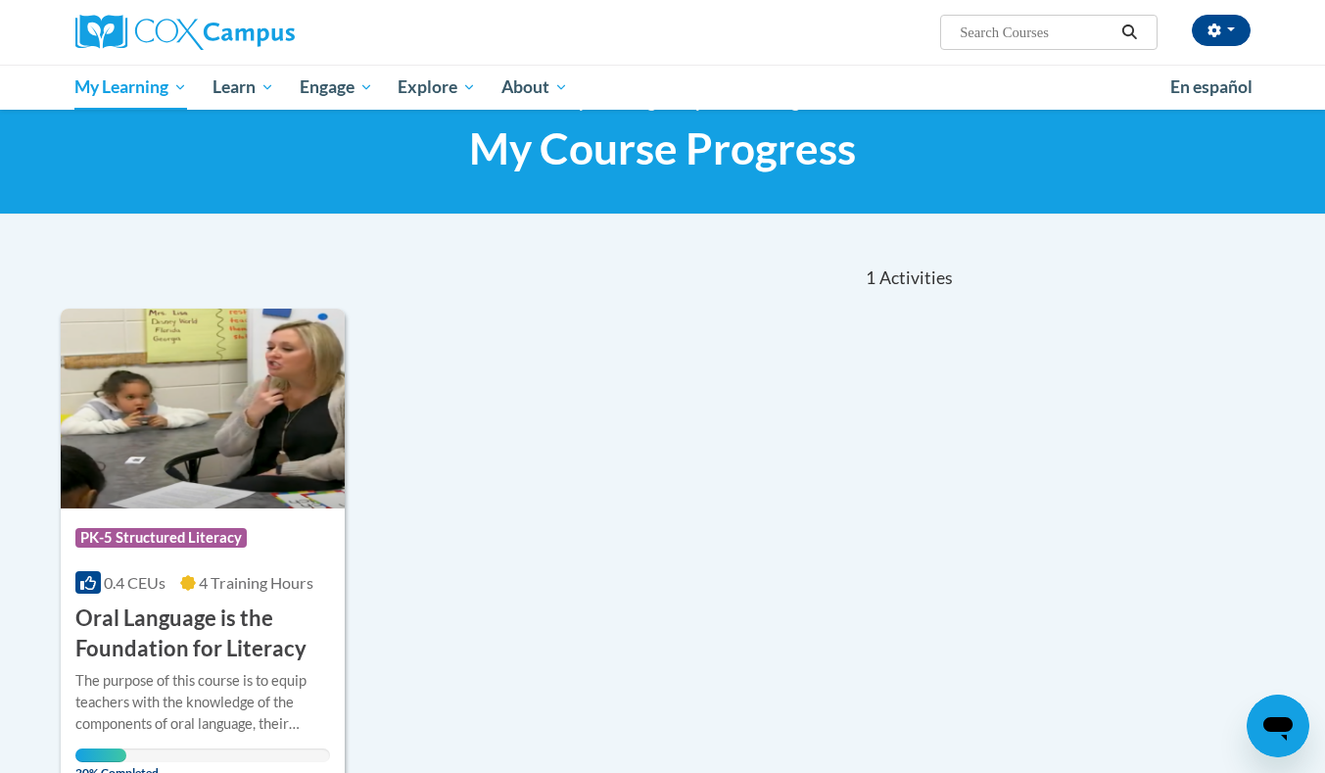
scroll to position [49, 0]
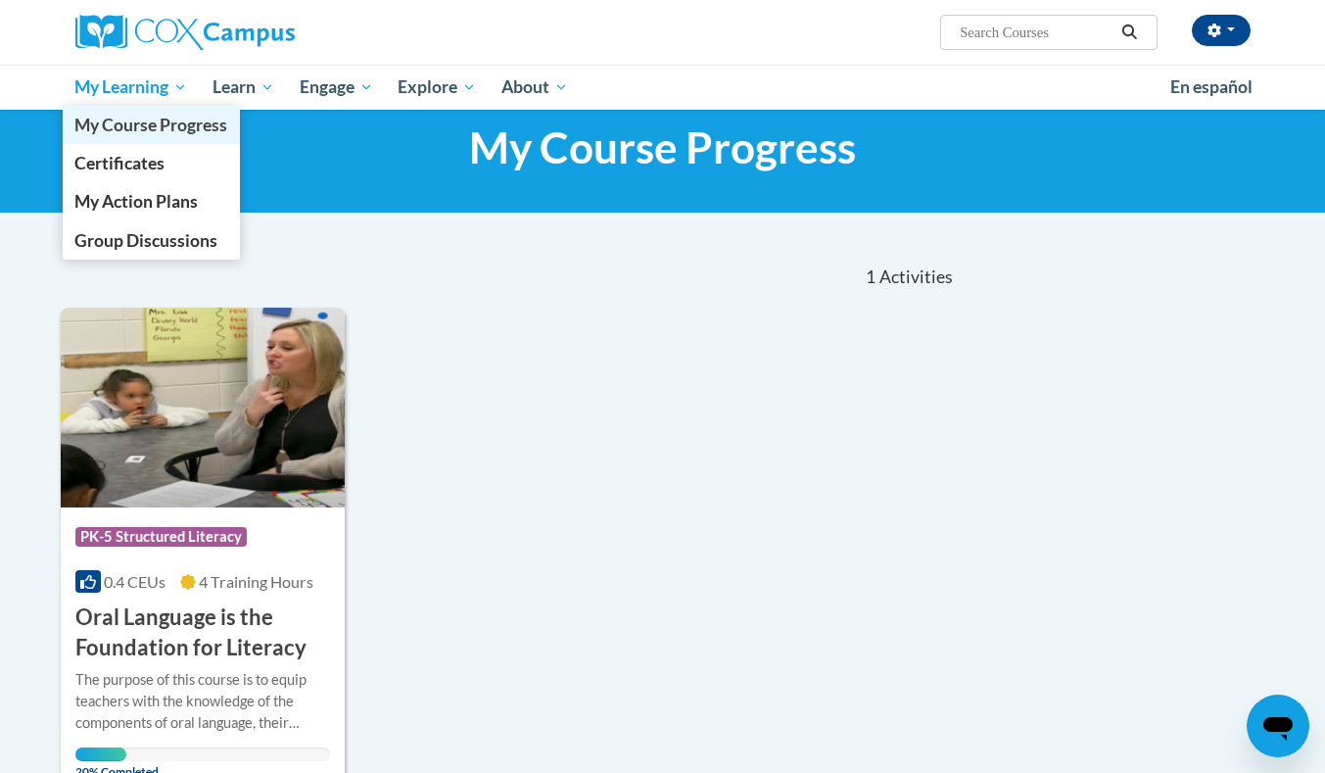
click at [120, 120] on span "My Course Progress" at bounding box center [150, 125] width 153 height 21
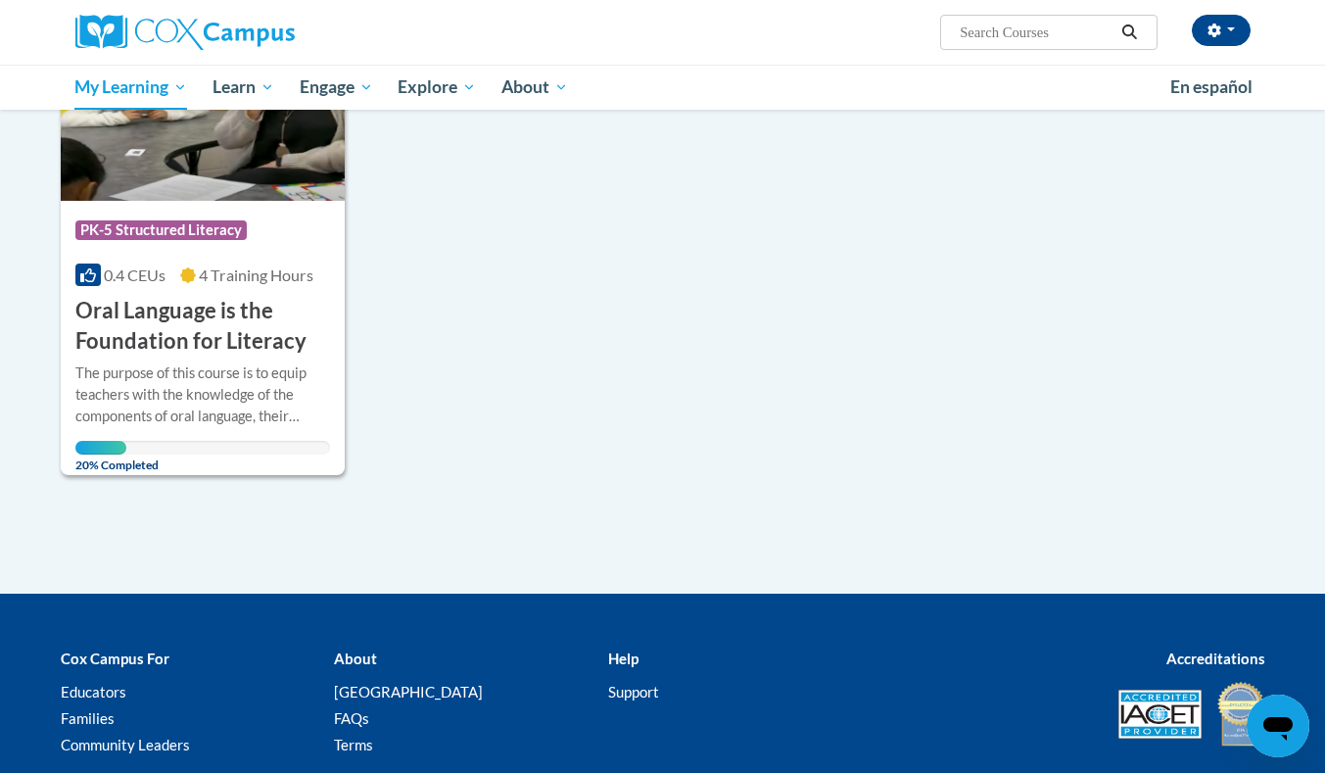
scroll to position [230, 0]
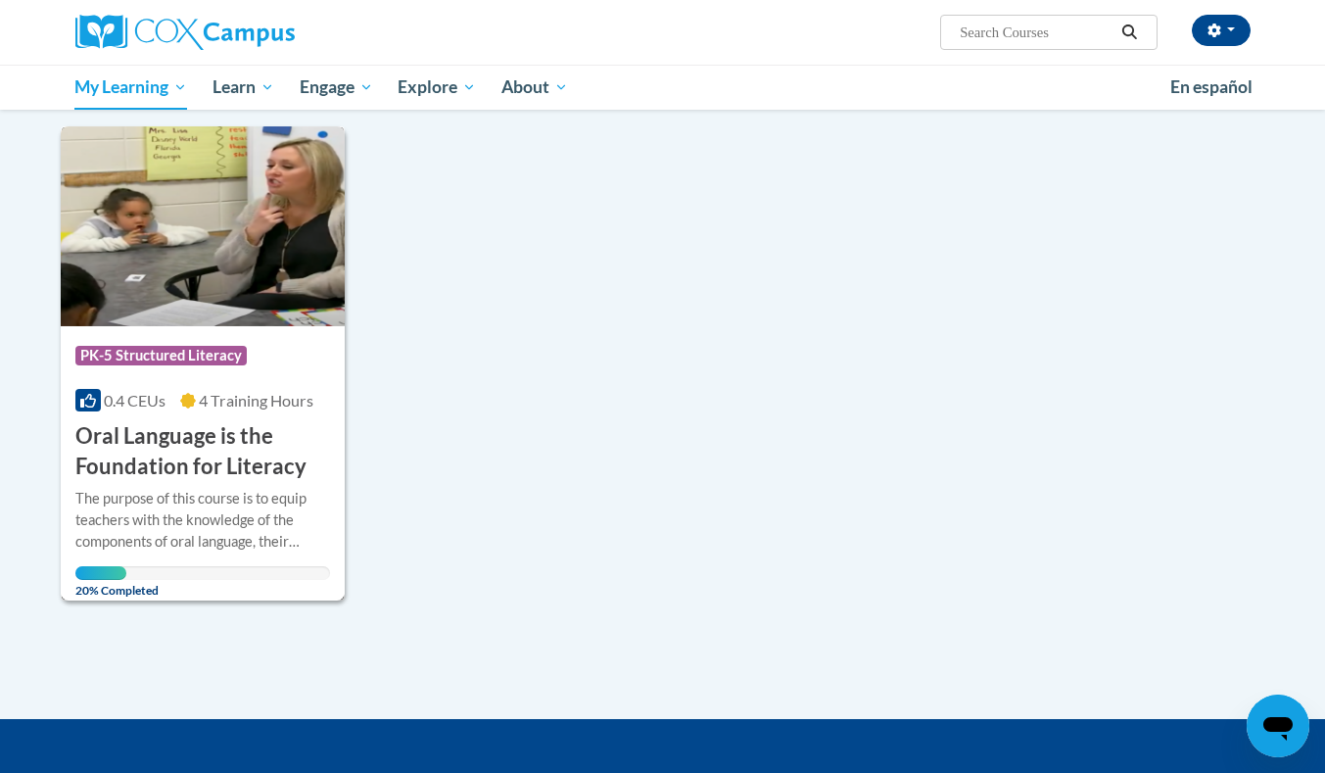
click at [145, 455] on h3 "Oral Language is the Foundation for Literacy" at bounding box center [203, 451] width 256 height 61
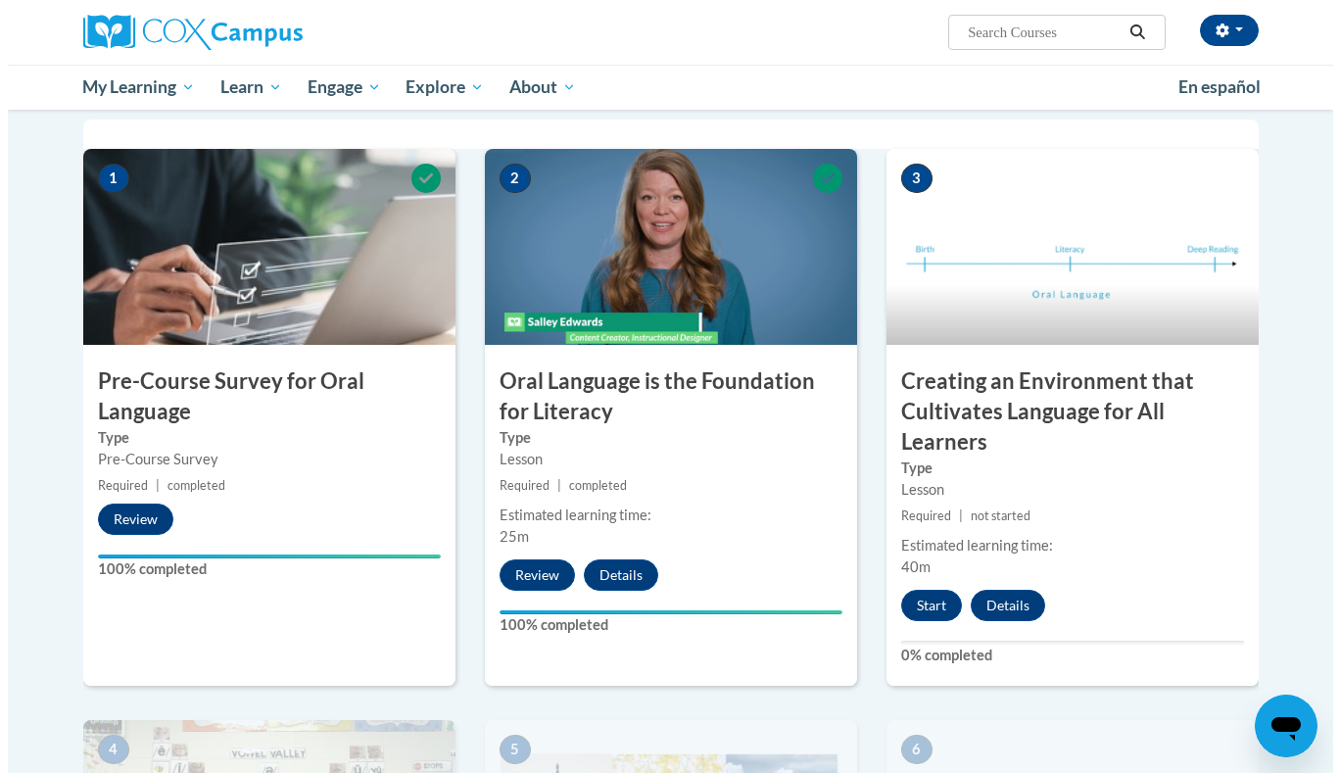
scroll to position [393, 0]
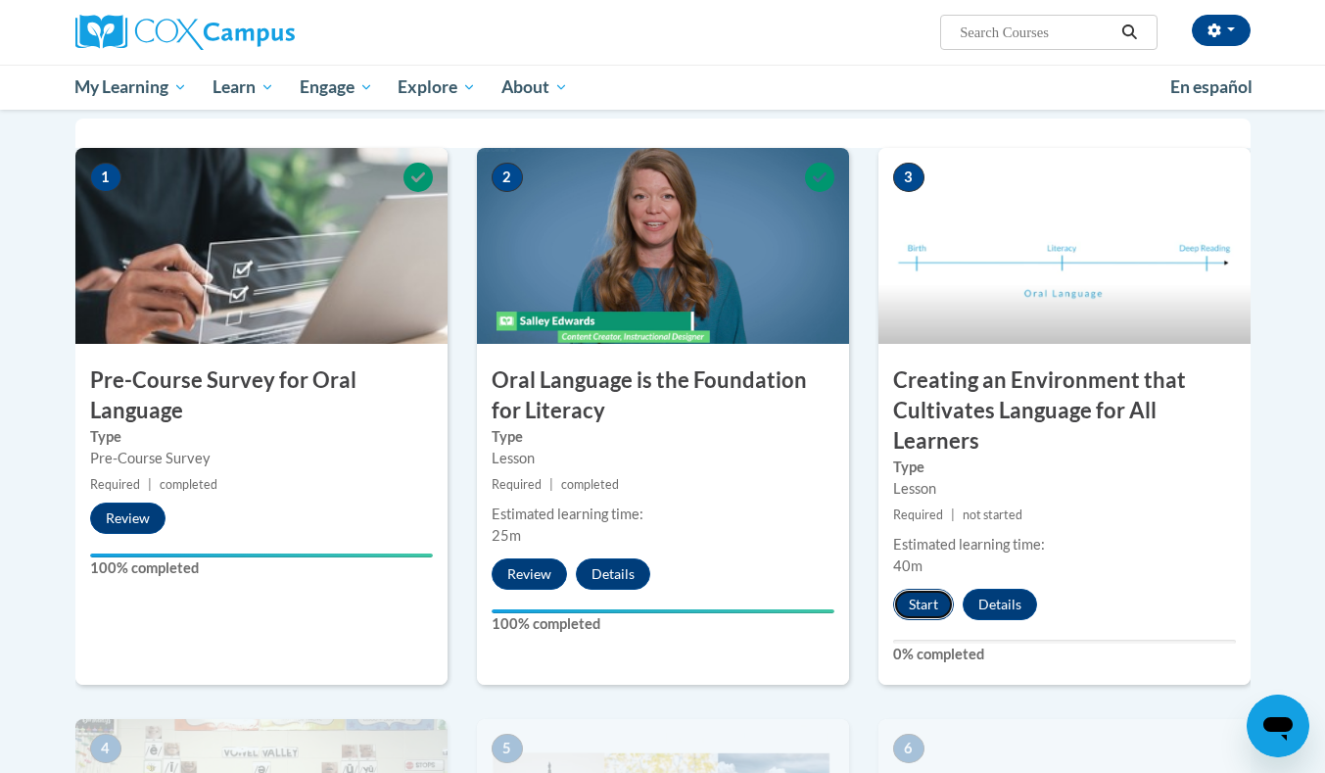
click at [926, 598] on button "Start" at bounding box center [923, 604] width 61 height 31
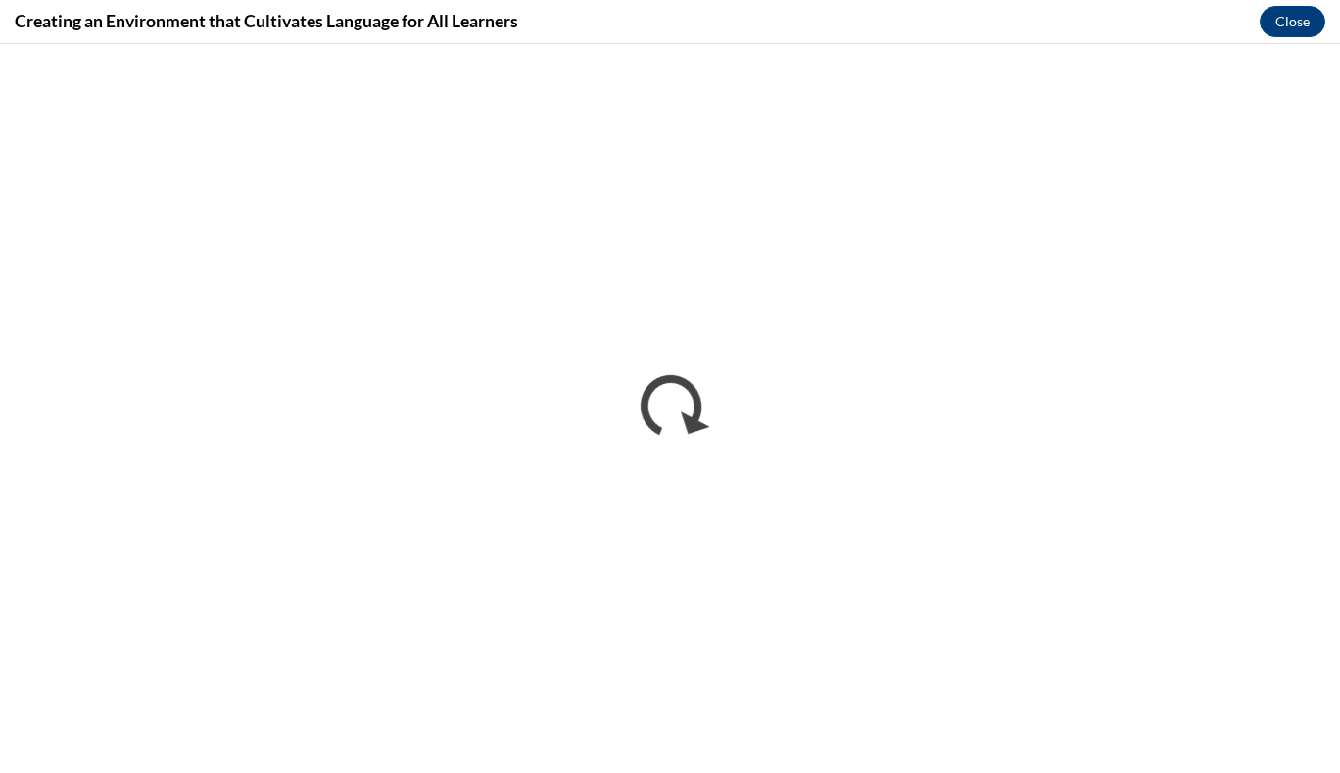
scroll to position [0, 0]
